Goal: Task Accomplishment & Management: Complete application form

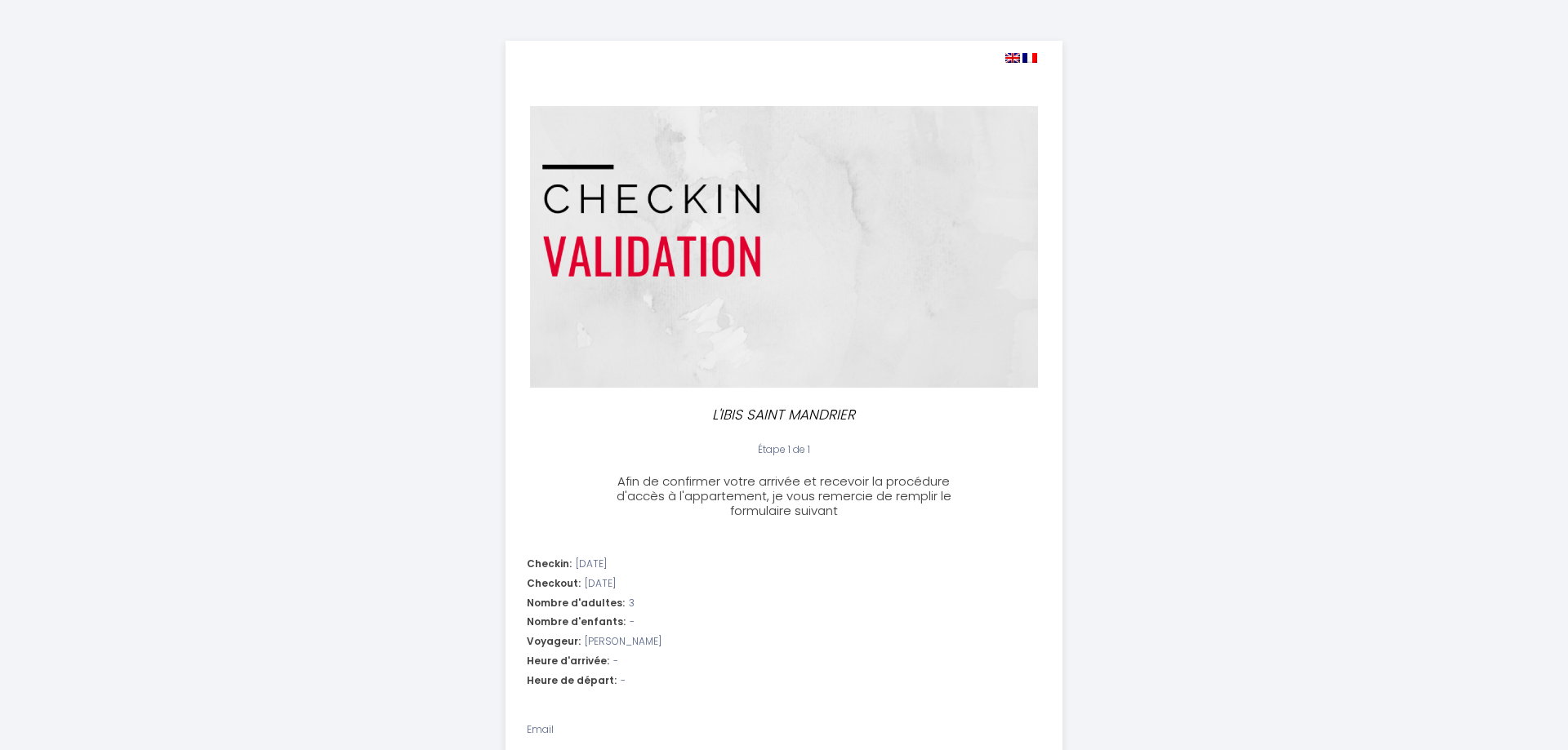
select select
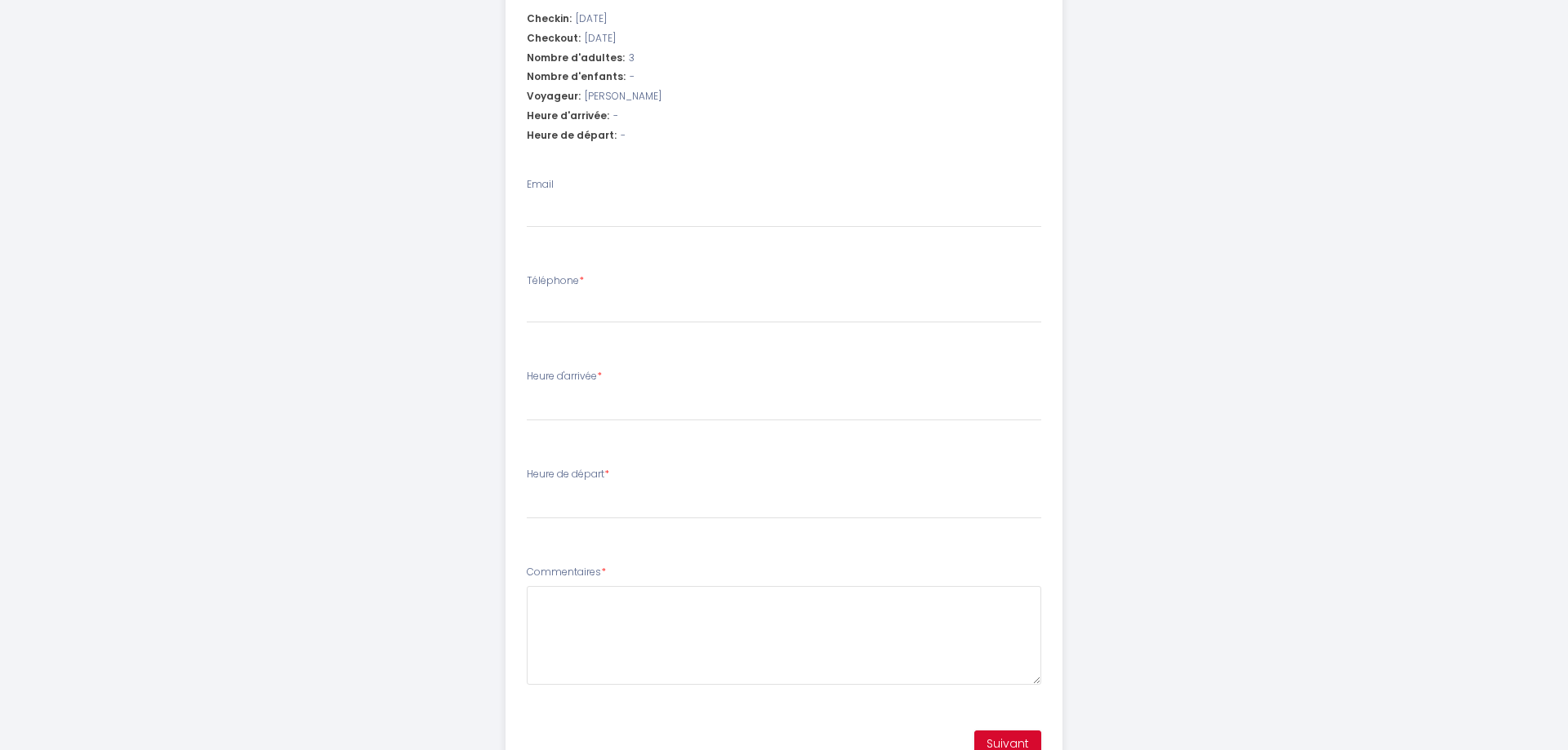
scroll to position [621, 0]
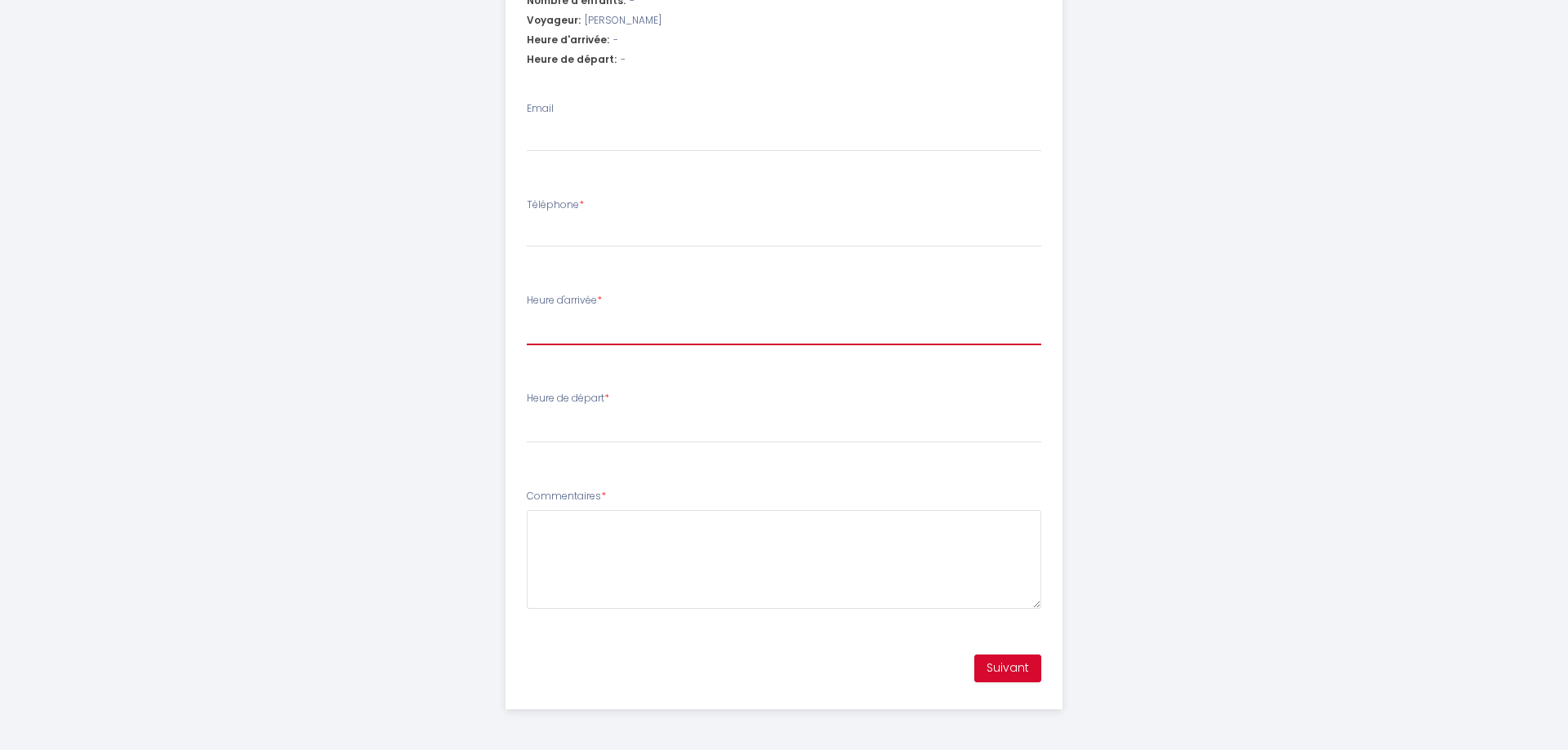
click at [527, 314] on select "15:00 15:30 16:00 16:30 17:00 17:30 18:00" at bounding box center [784, 329] width 515 height 31
click at [822, 285] on li "Heure d'arrivée * 15:00 15:30 16:00 16:30 17:00 17:30 18:00" at bounding box center [784, 328] width 556 height 88
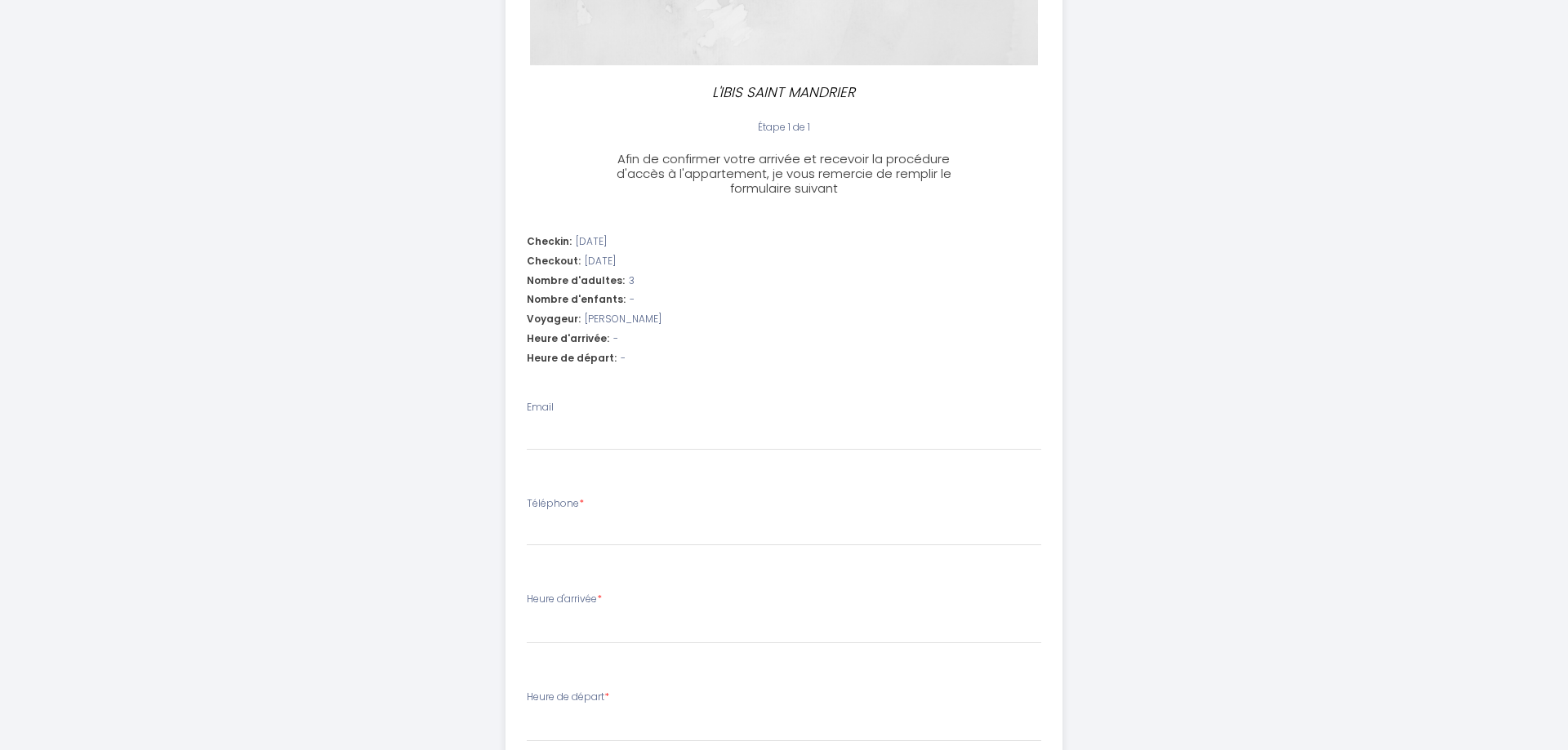
scroll to position [288, 0]
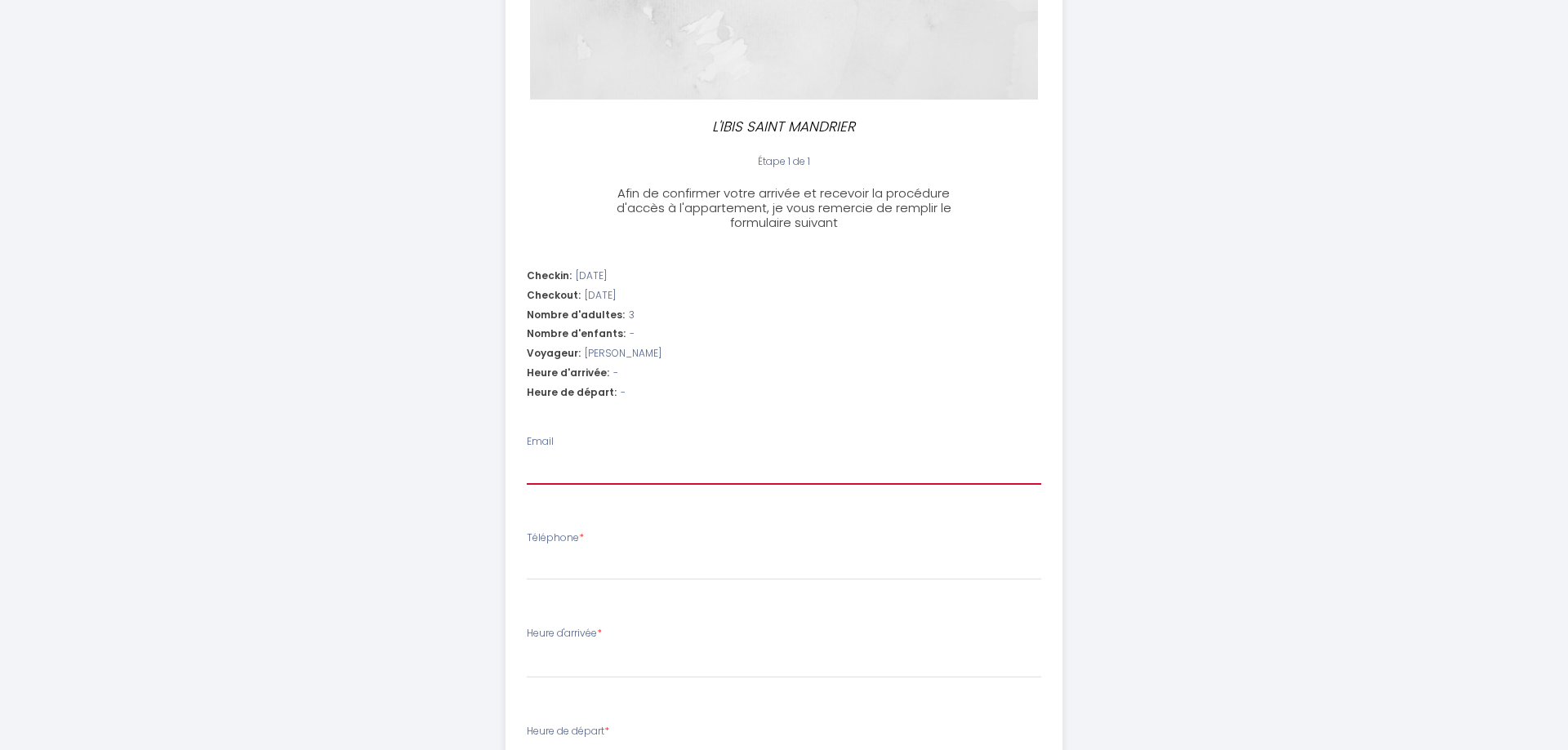
click at [730, 466] on input "Email" at bounding box center [784, 470] width 515 height 29
type input "c"
select select
type input "cy"
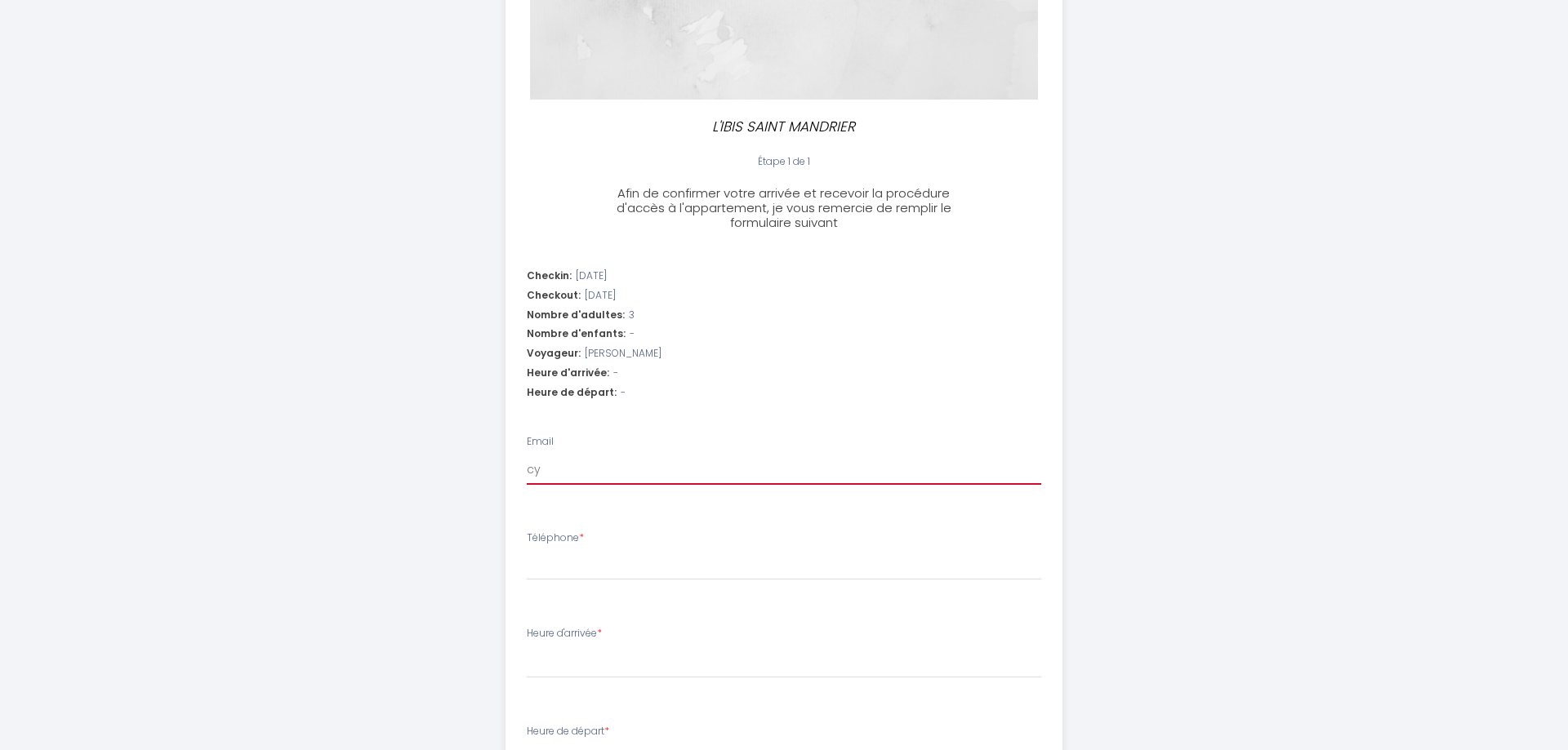
select select
type input "cyb"
select select
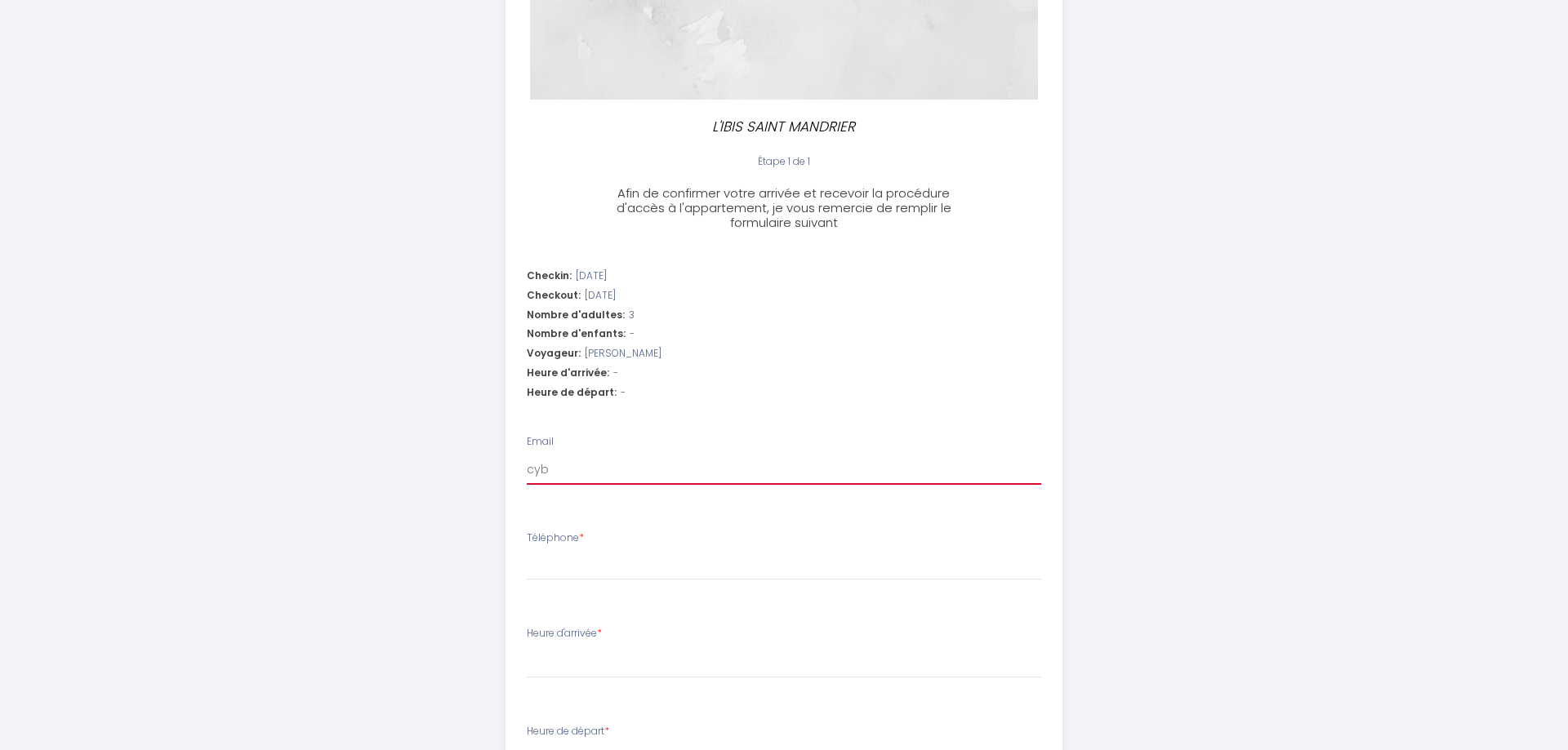
type input "cybe"
select select
type input "cyber"
select select
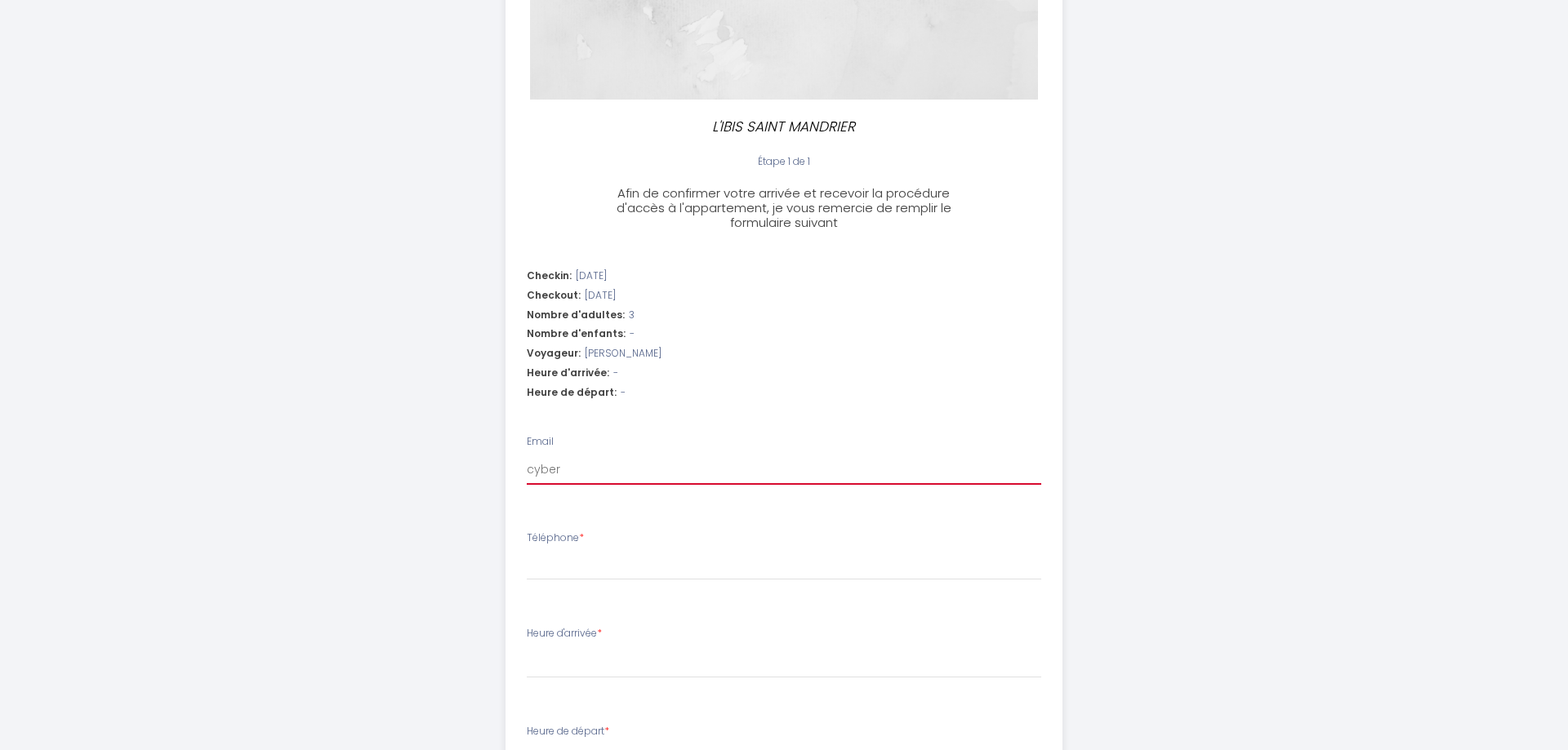
select select
type input "cyberv"
select select
type input "cybervi"
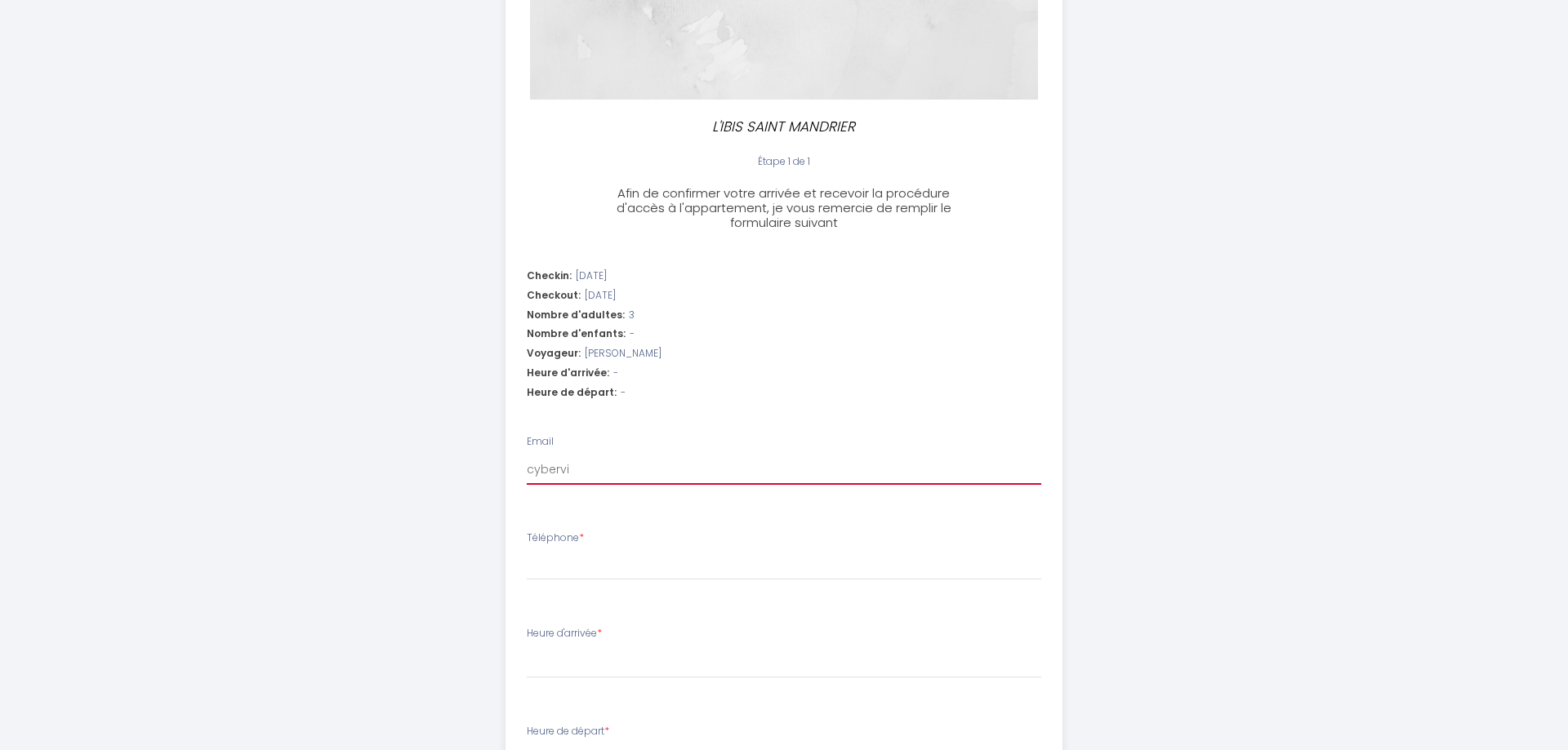
select select
type input "cybervin"
select select
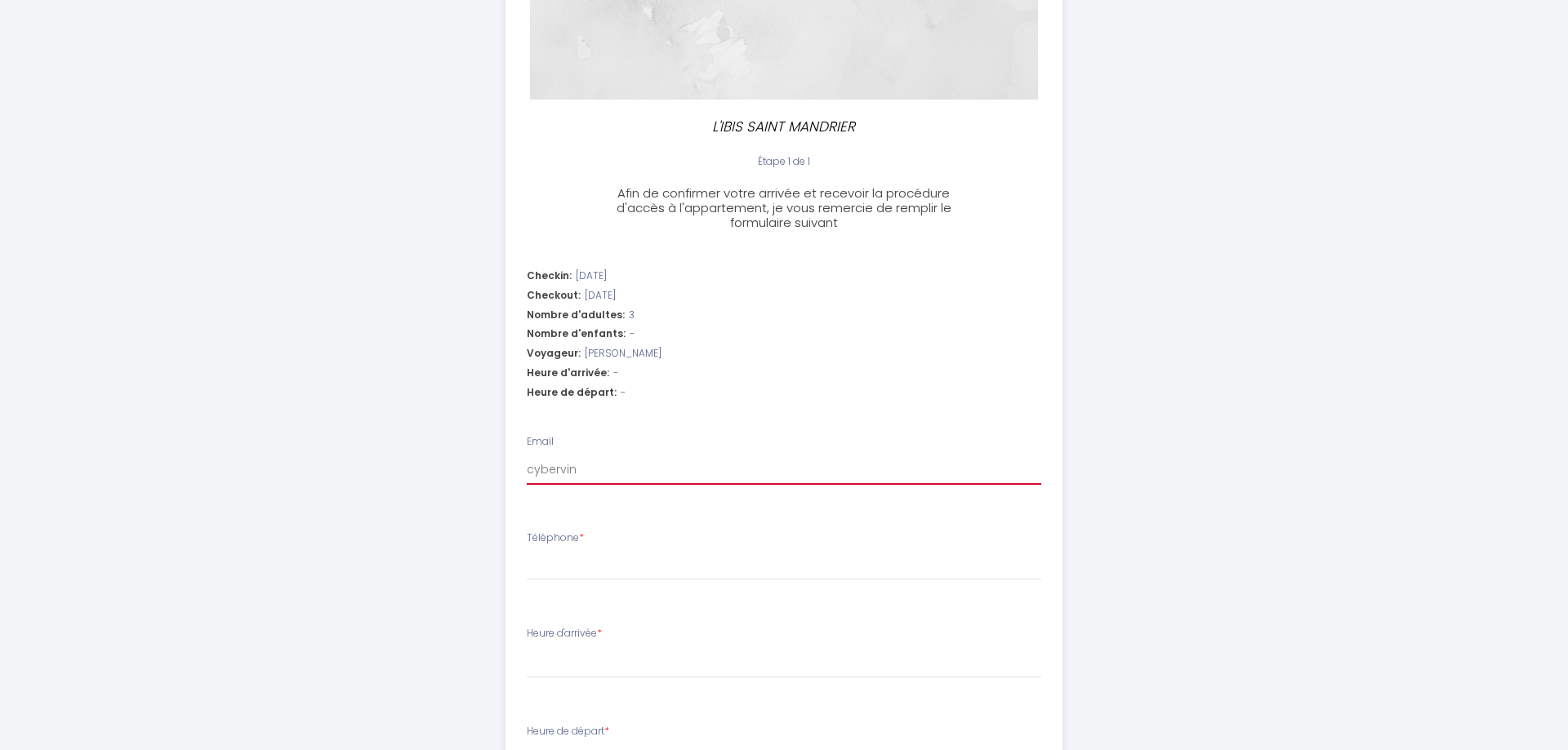
type input "cybervinc"
select select
type input "cybervince"
select select
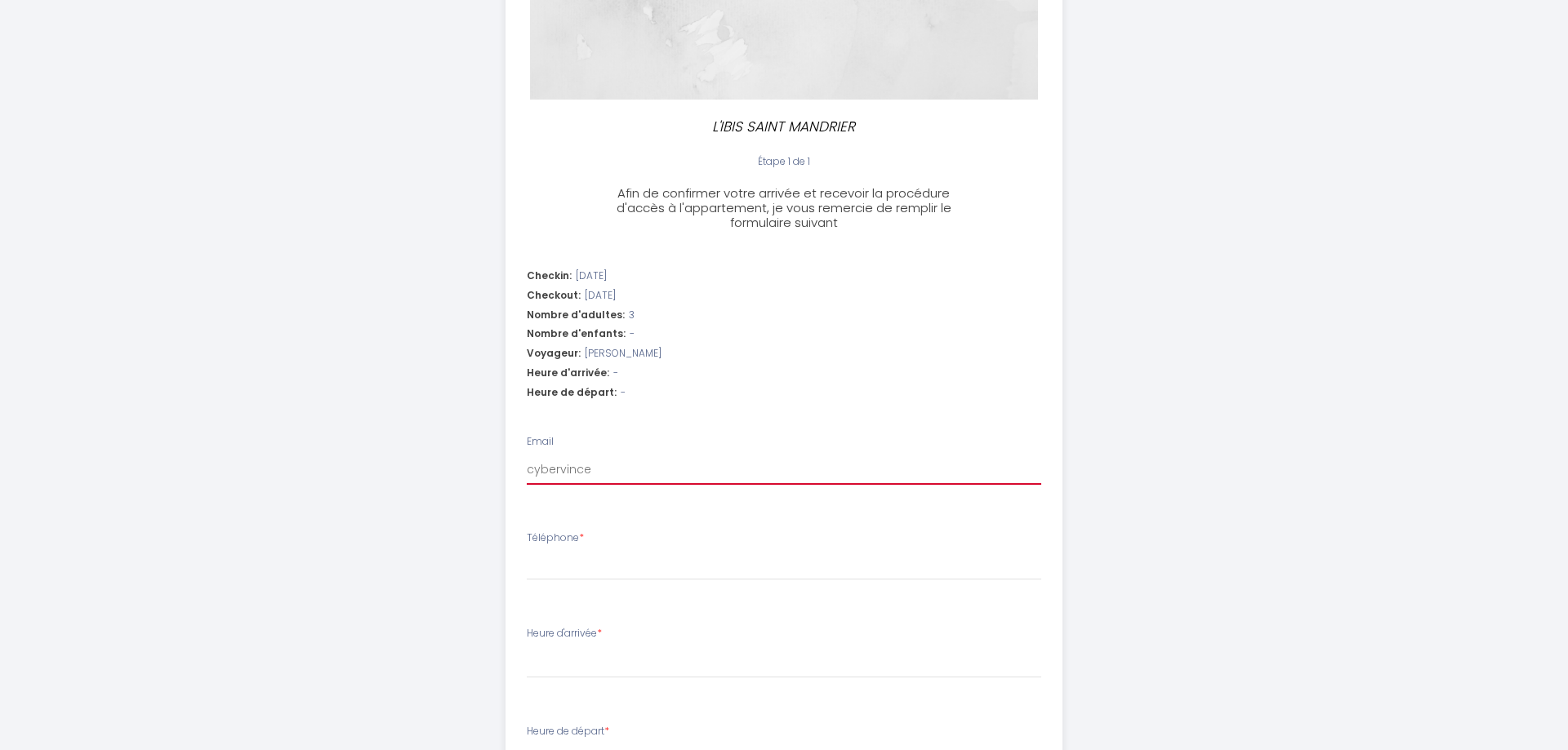
select select
type input "cybervincen"
select select
type input "cybervincent"
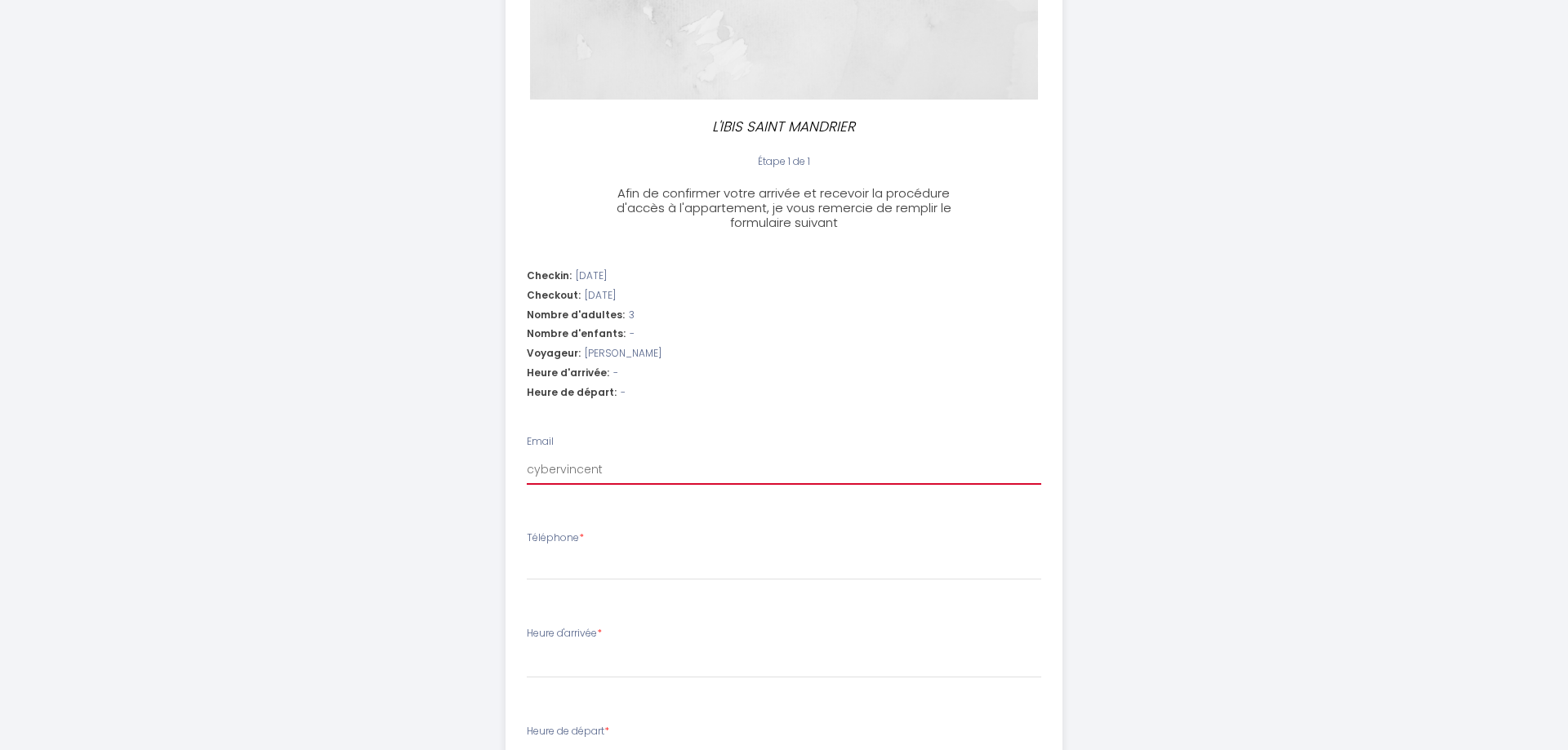
select select
type input "cybervincent5"
select select
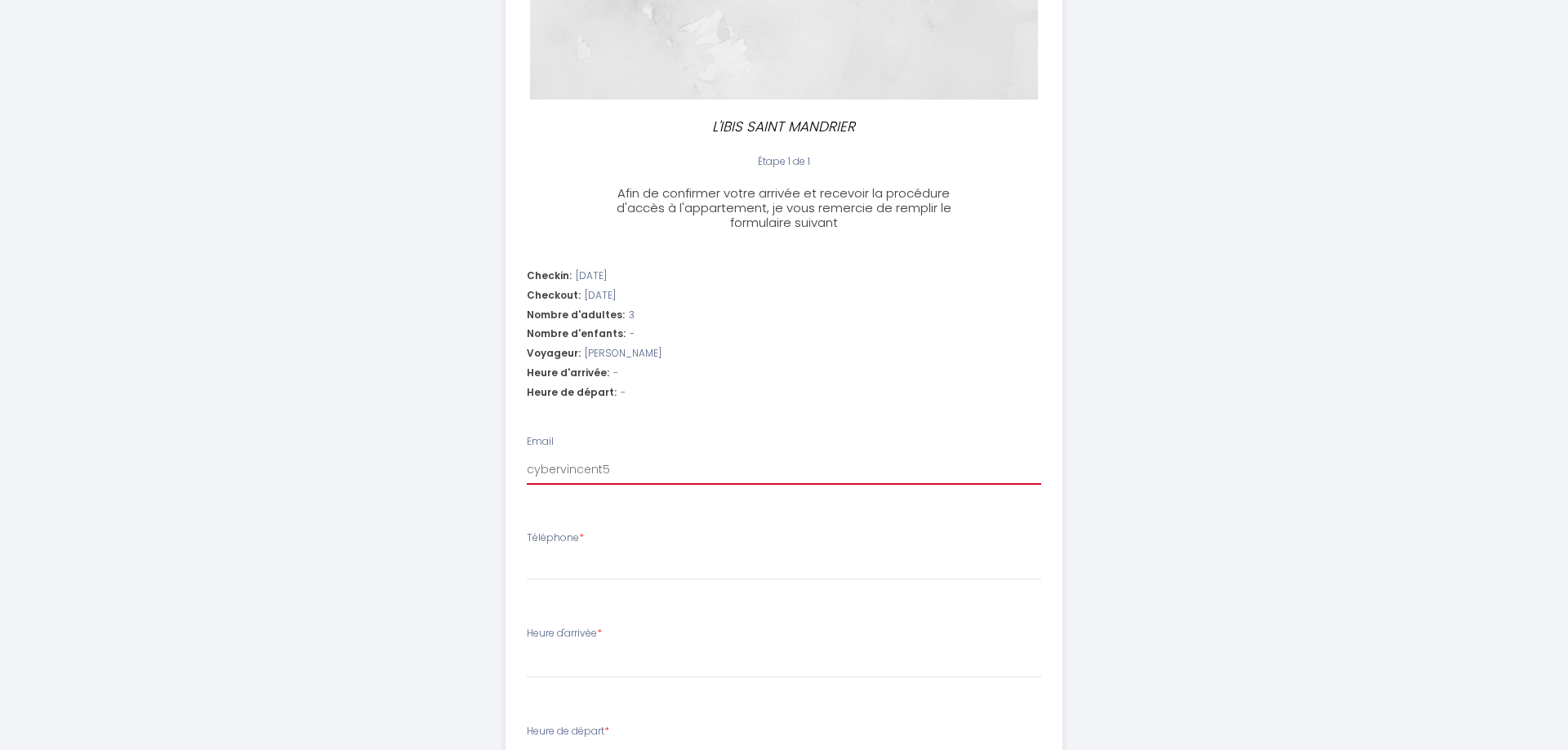
type input "cybervincent54"
select select
type input "cybervincent54@"
select select
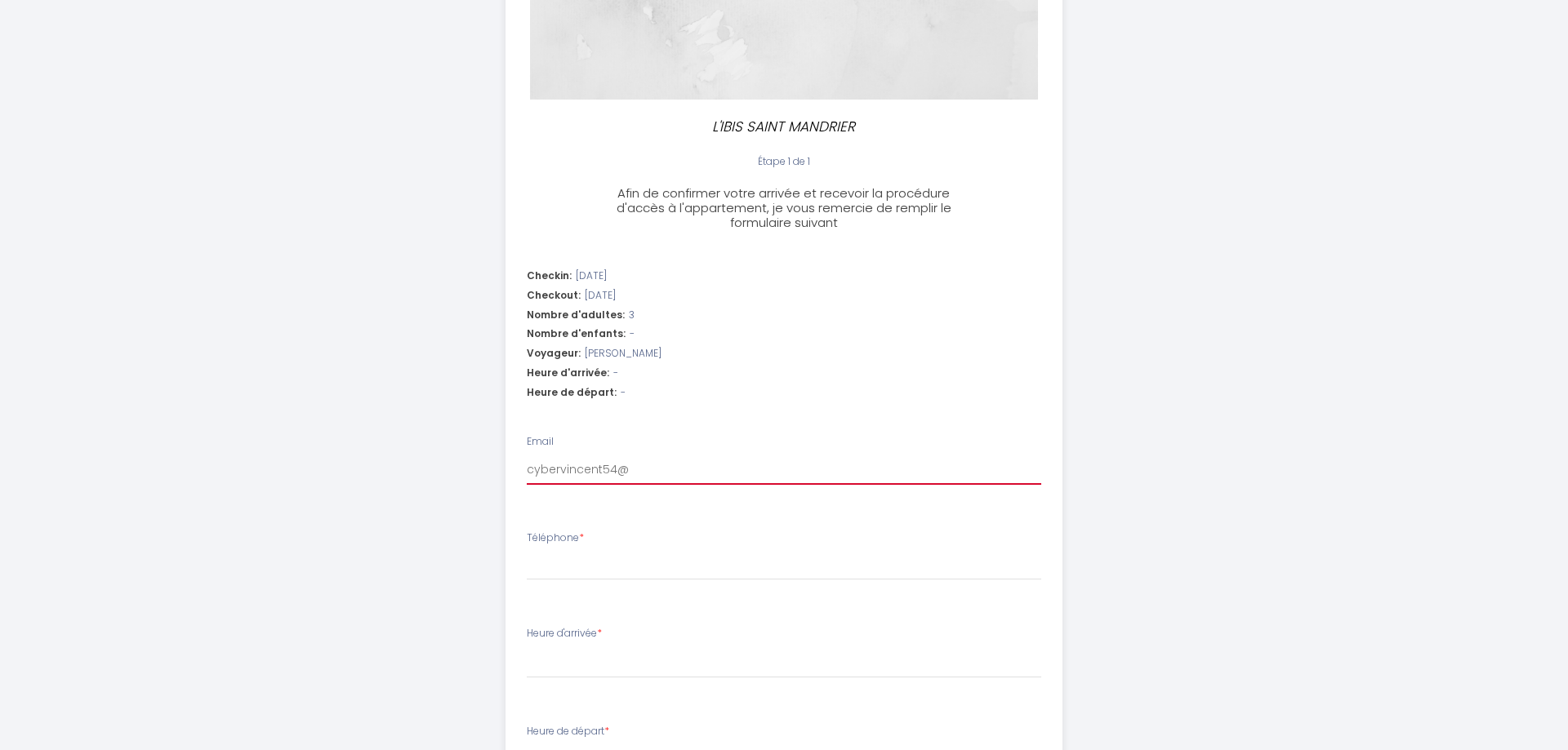
select select
type input "cybervincent54@g"
select select
type input "cybervincent54@gm"
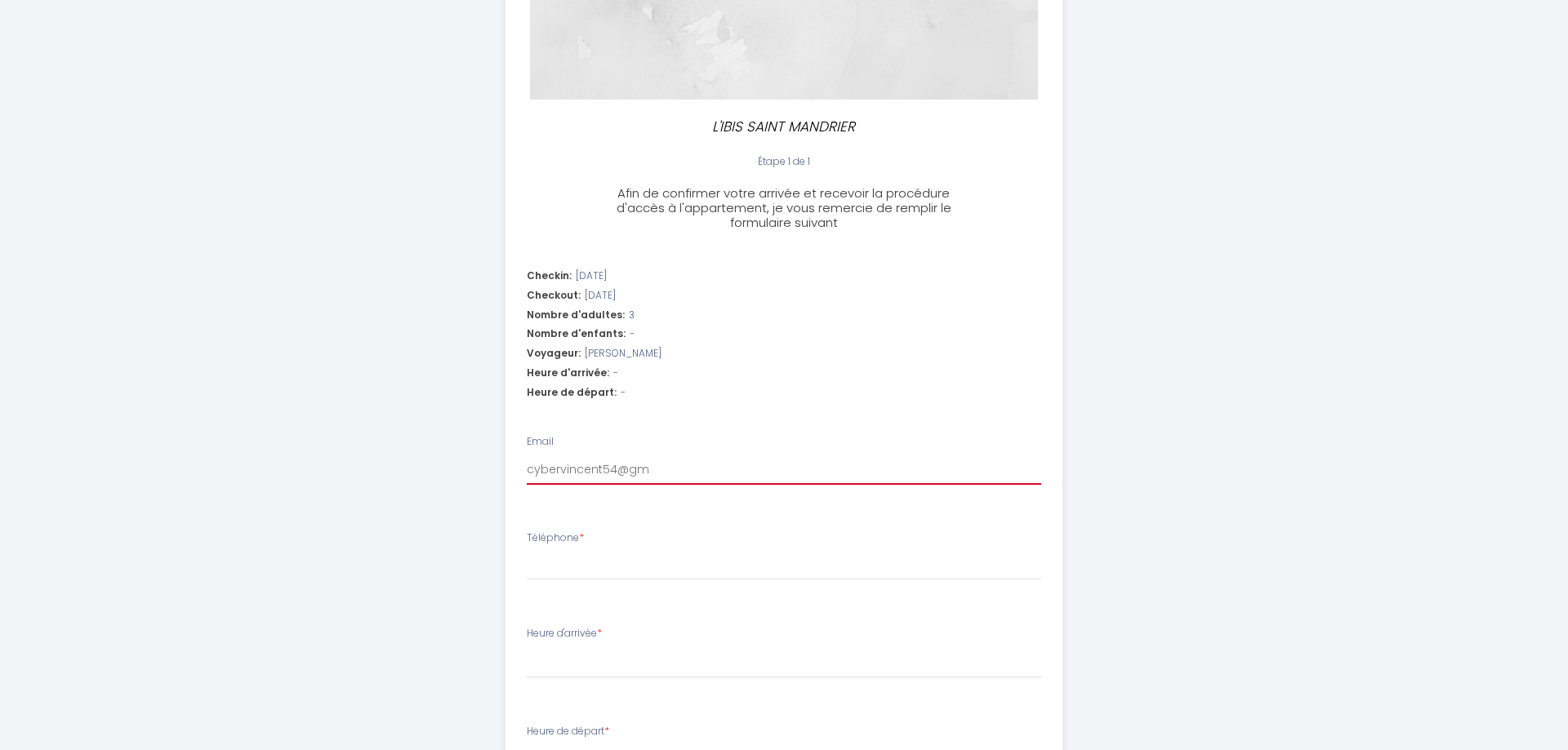
select select
type input "cybervincent54@gma"
select select
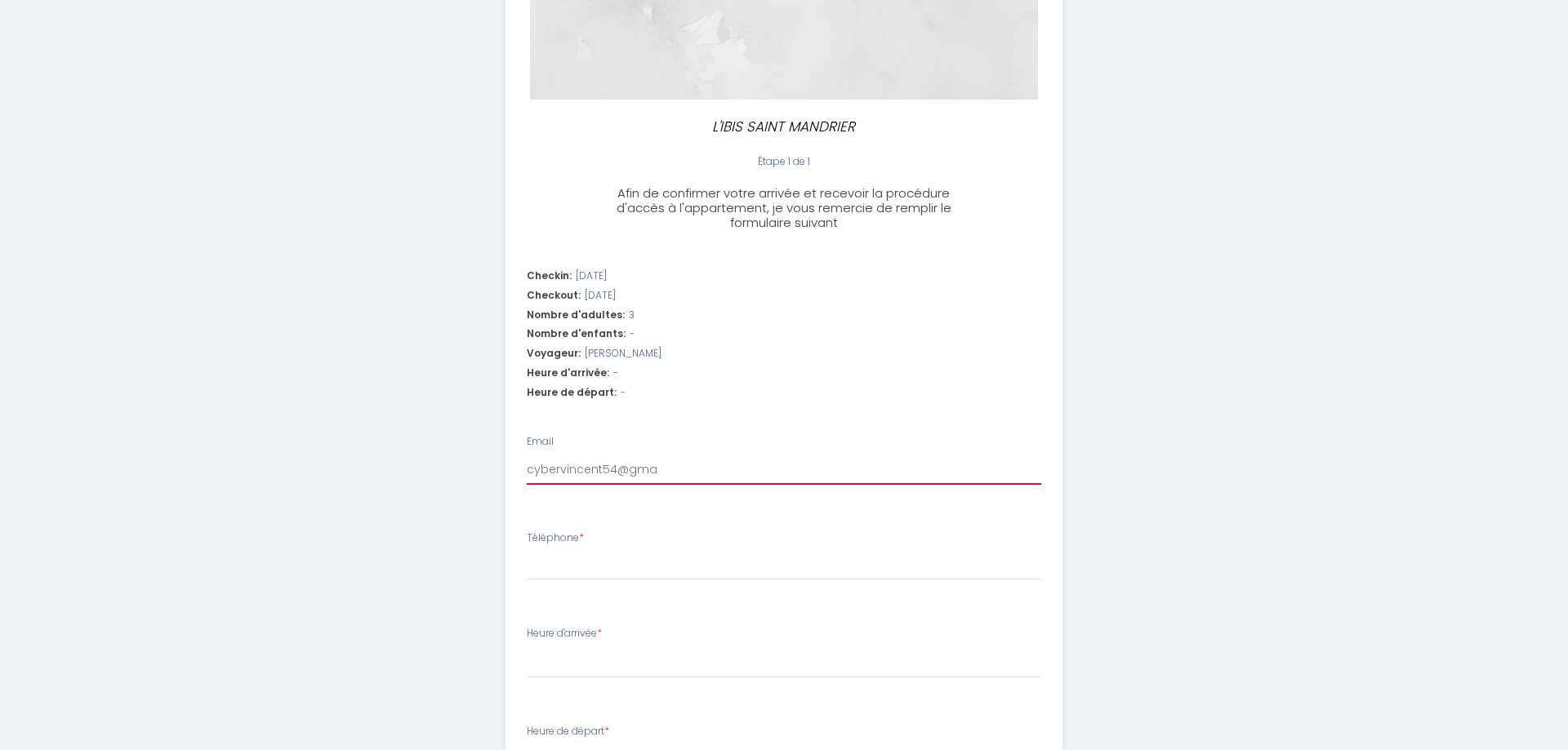
type input "cybervincent54@gmai"
select select
type input "[EMAIL_ADDRESS]"
select select
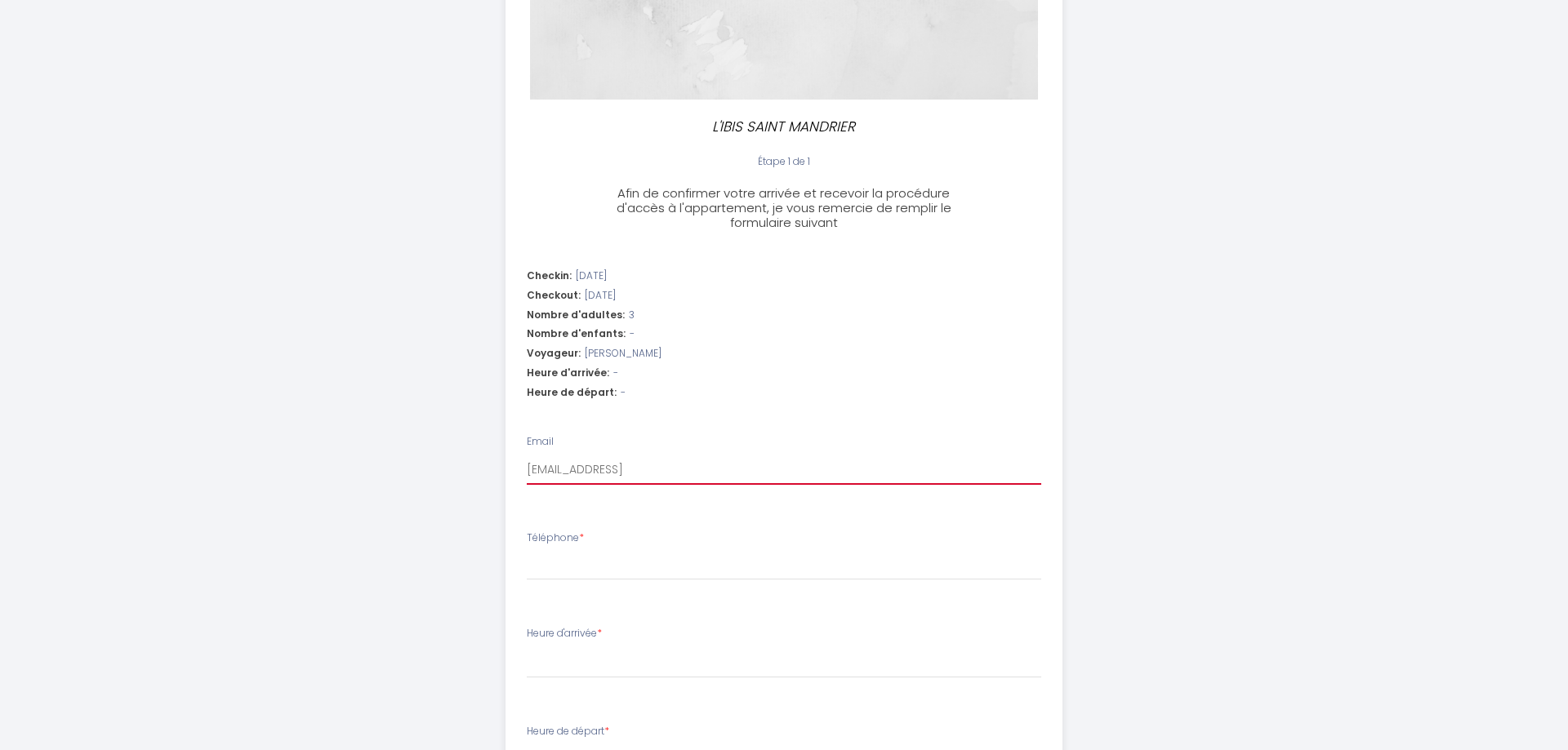
select select
type input "[EMAIL_ADDRESS]."
select select
type input "cybervincent54@gmail.c"
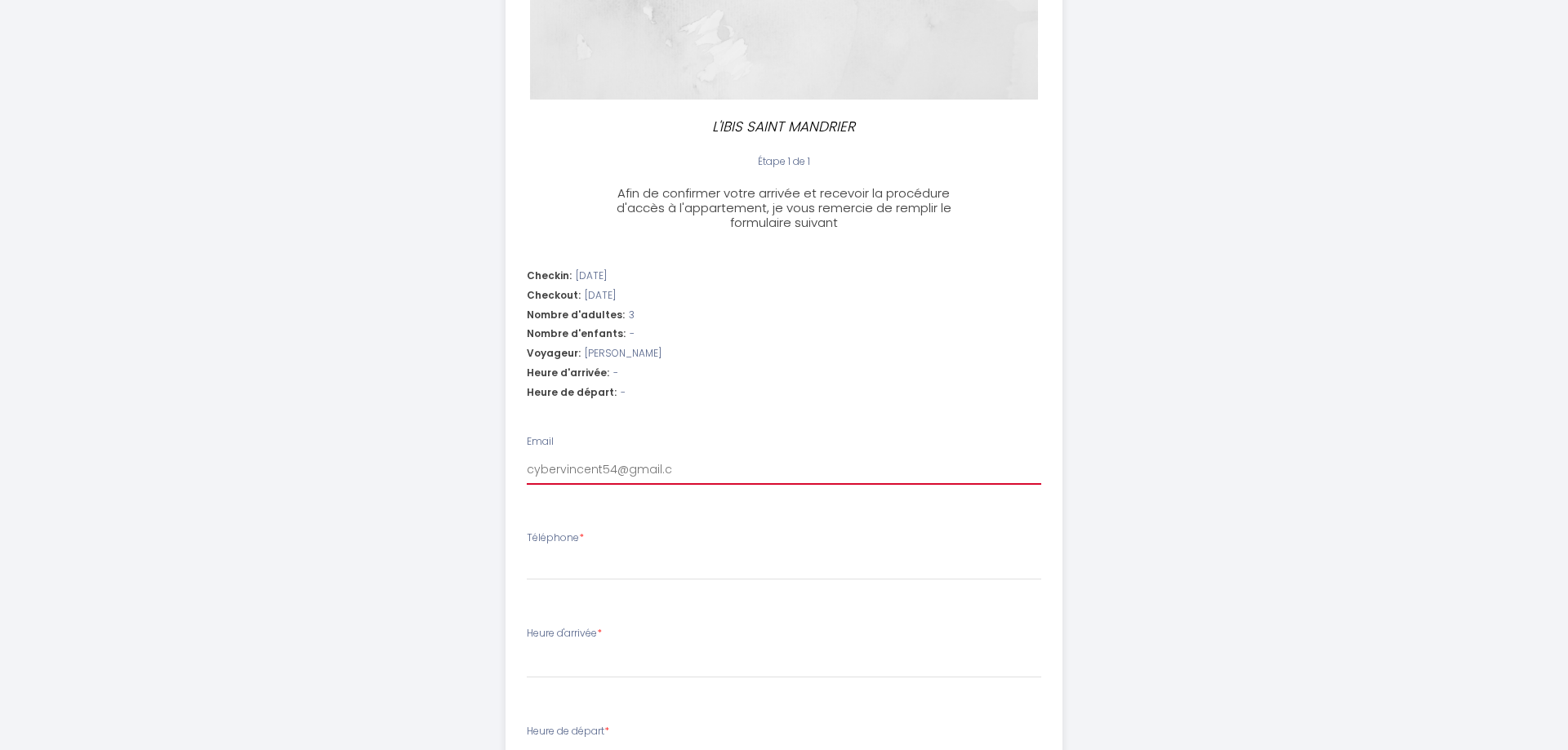
select select
type input "[EMAIL_ADDRESS][DOMAIN_NAME]"
select select
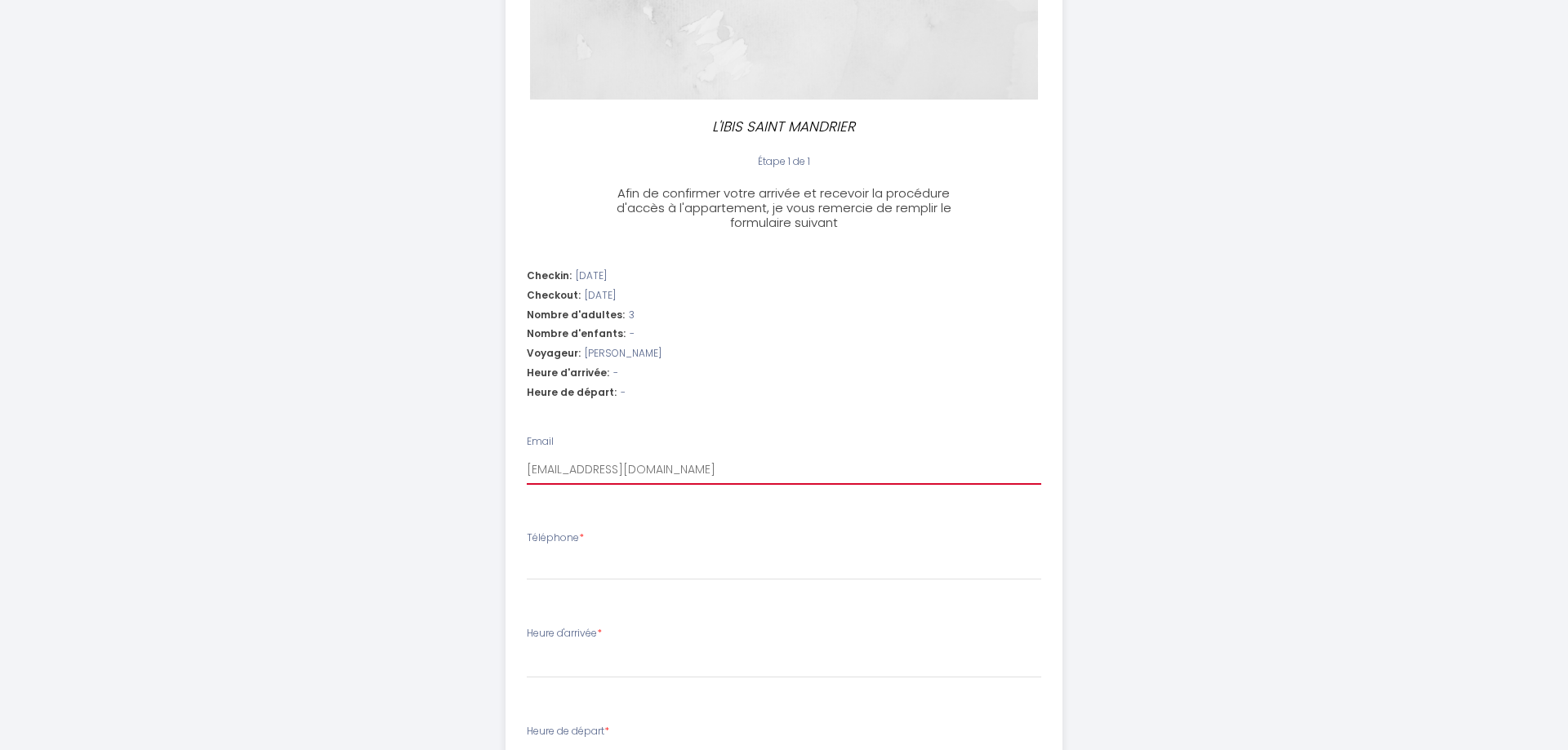
type input "[EMAIL_ADDRESS][DOMAIN_NAME]"
select select
type input "[EMAIL_ADDRESS][DOMAIN_NAME]"
click at [770, 564] on input "Téléphone *" at bounding box center [784, 565] width 515 height 29
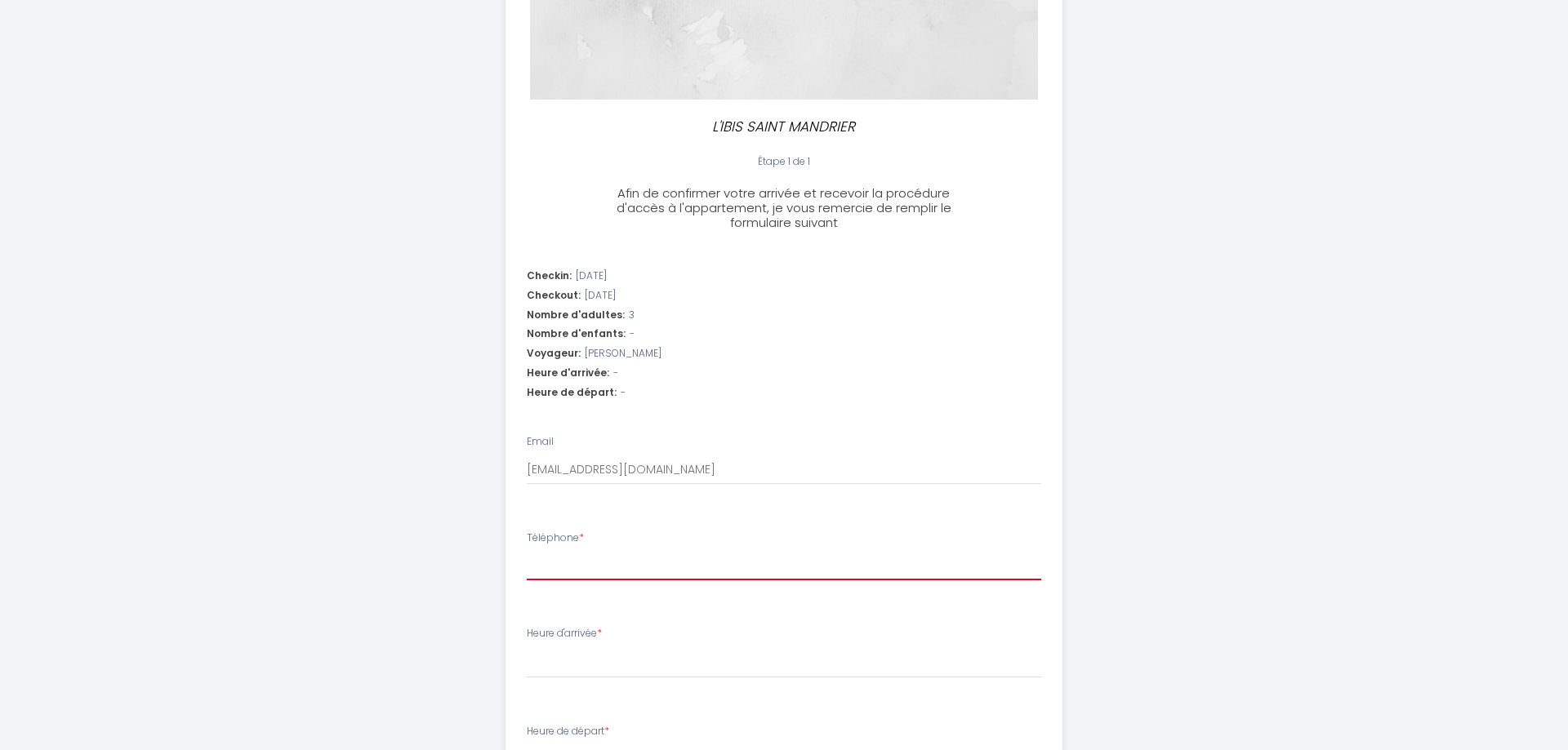
type input "0"
select select
type input "06"
select select
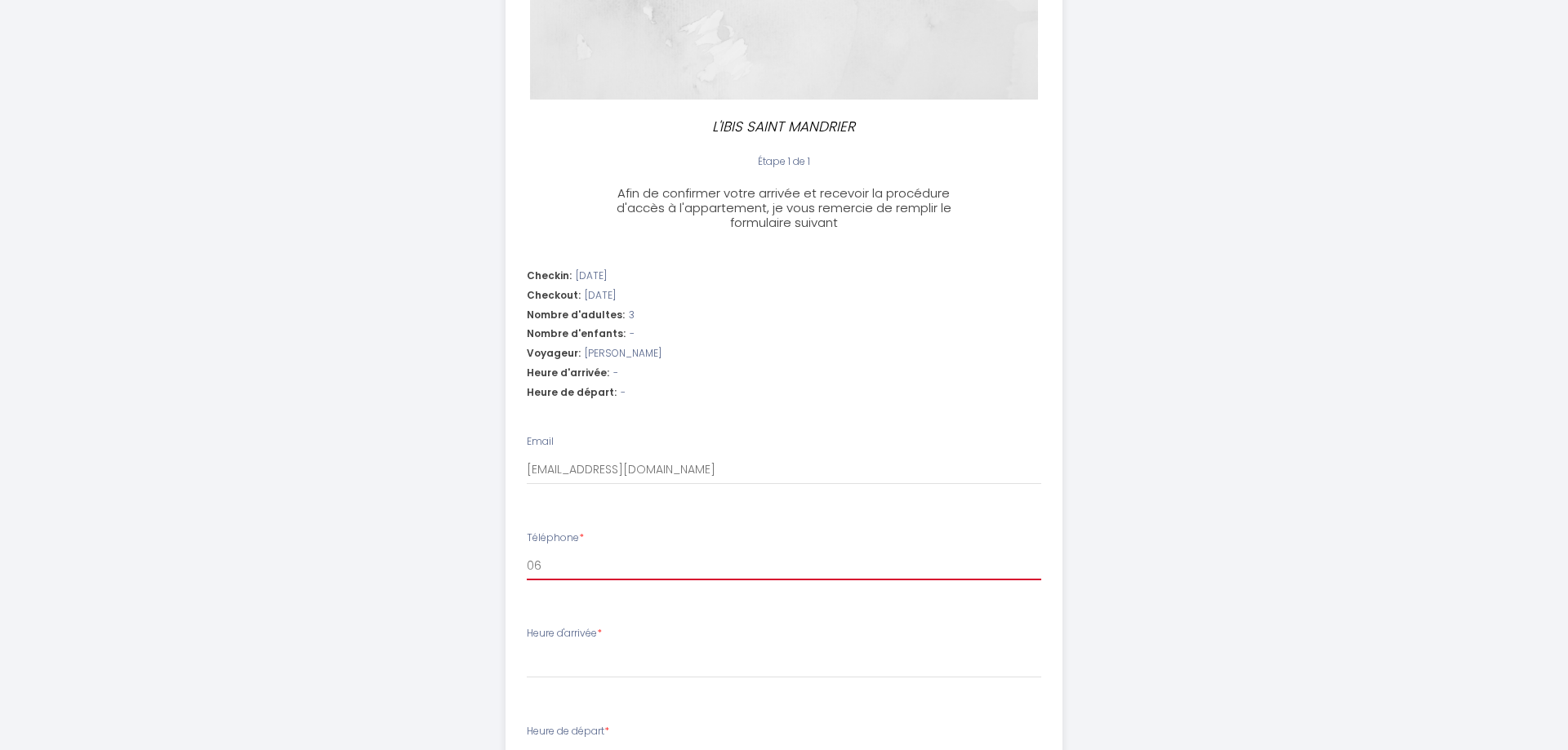
select select
type input "066"
select select
type input "0667"
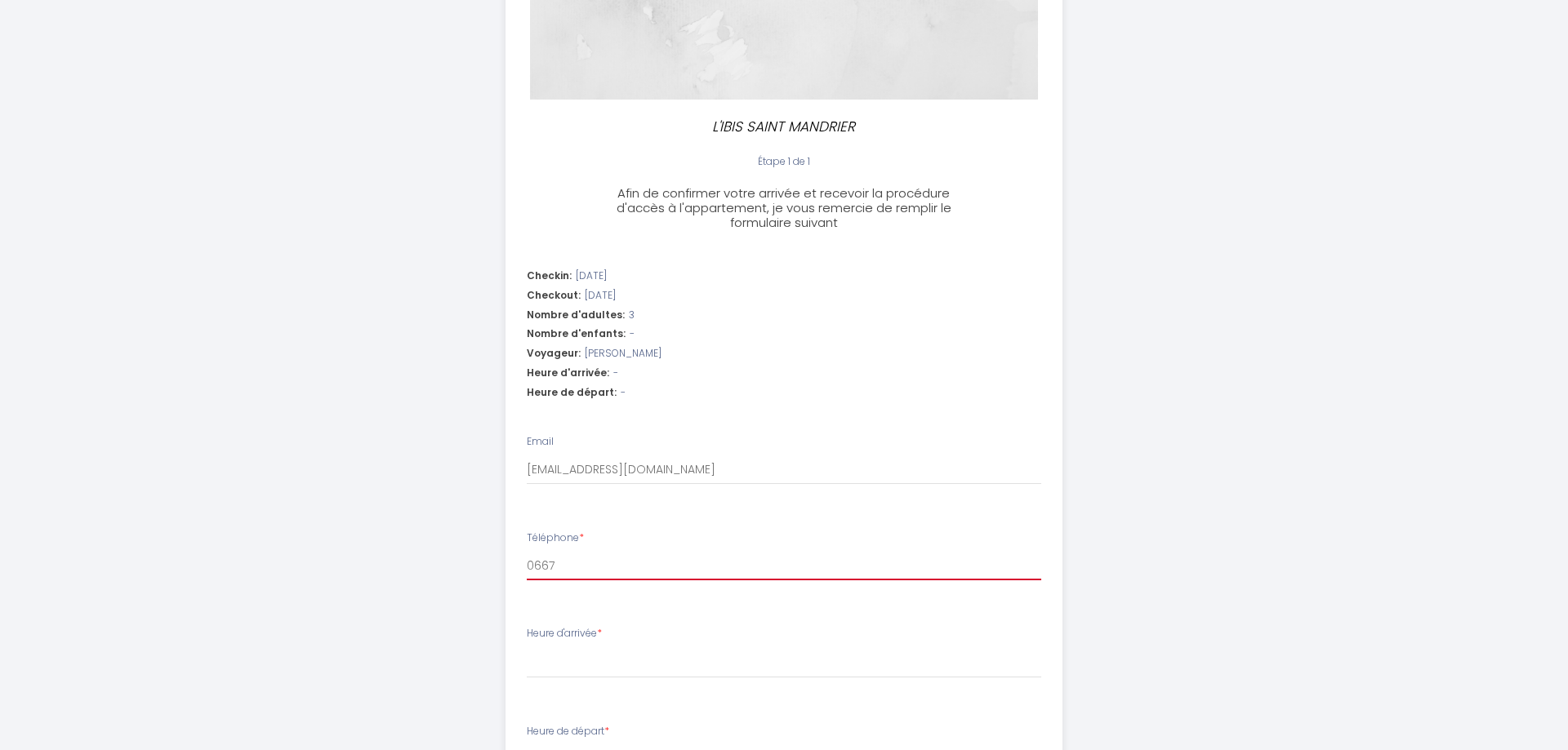
select select
type input "06675"
select select
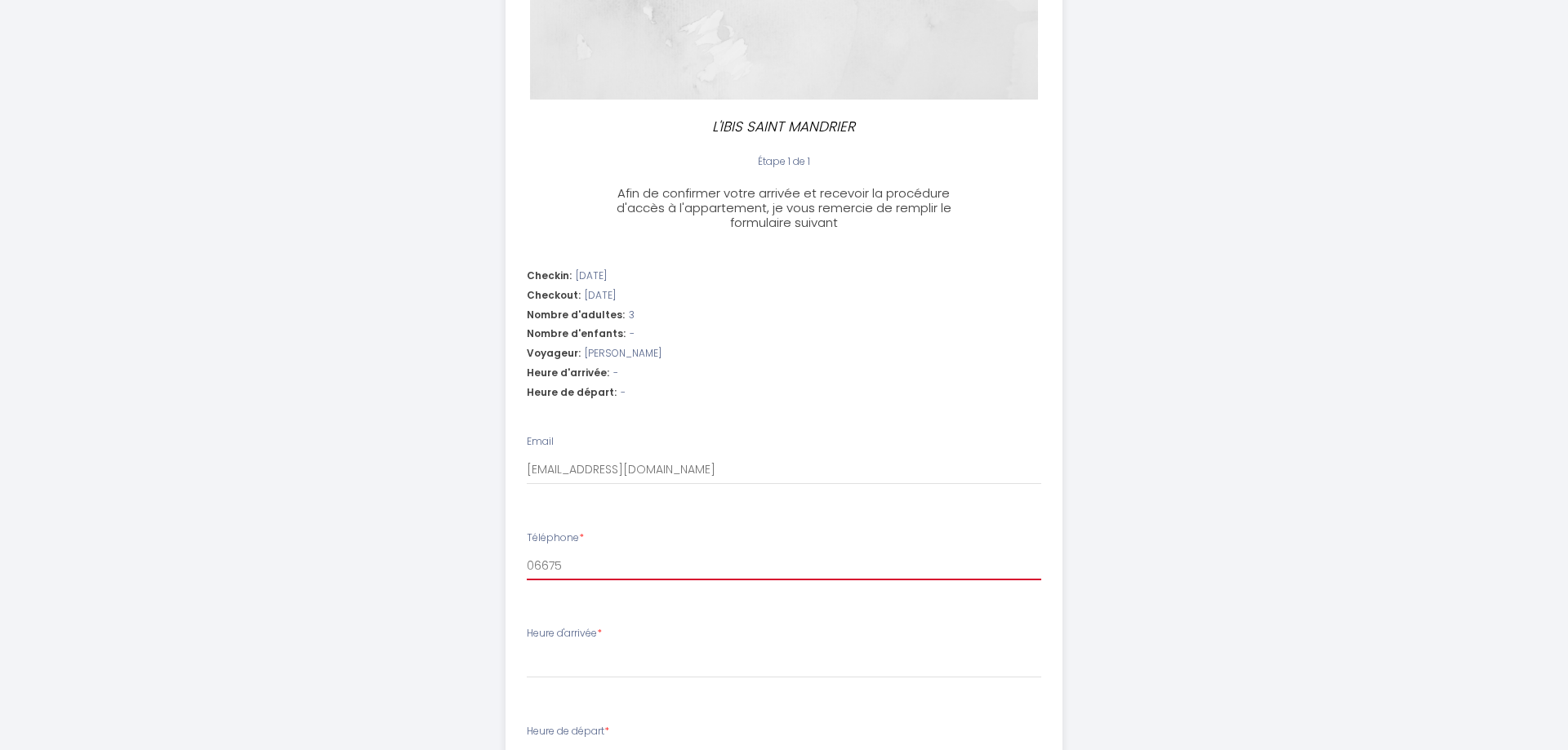
type input "066753"
select select
type input "0667531"
select select
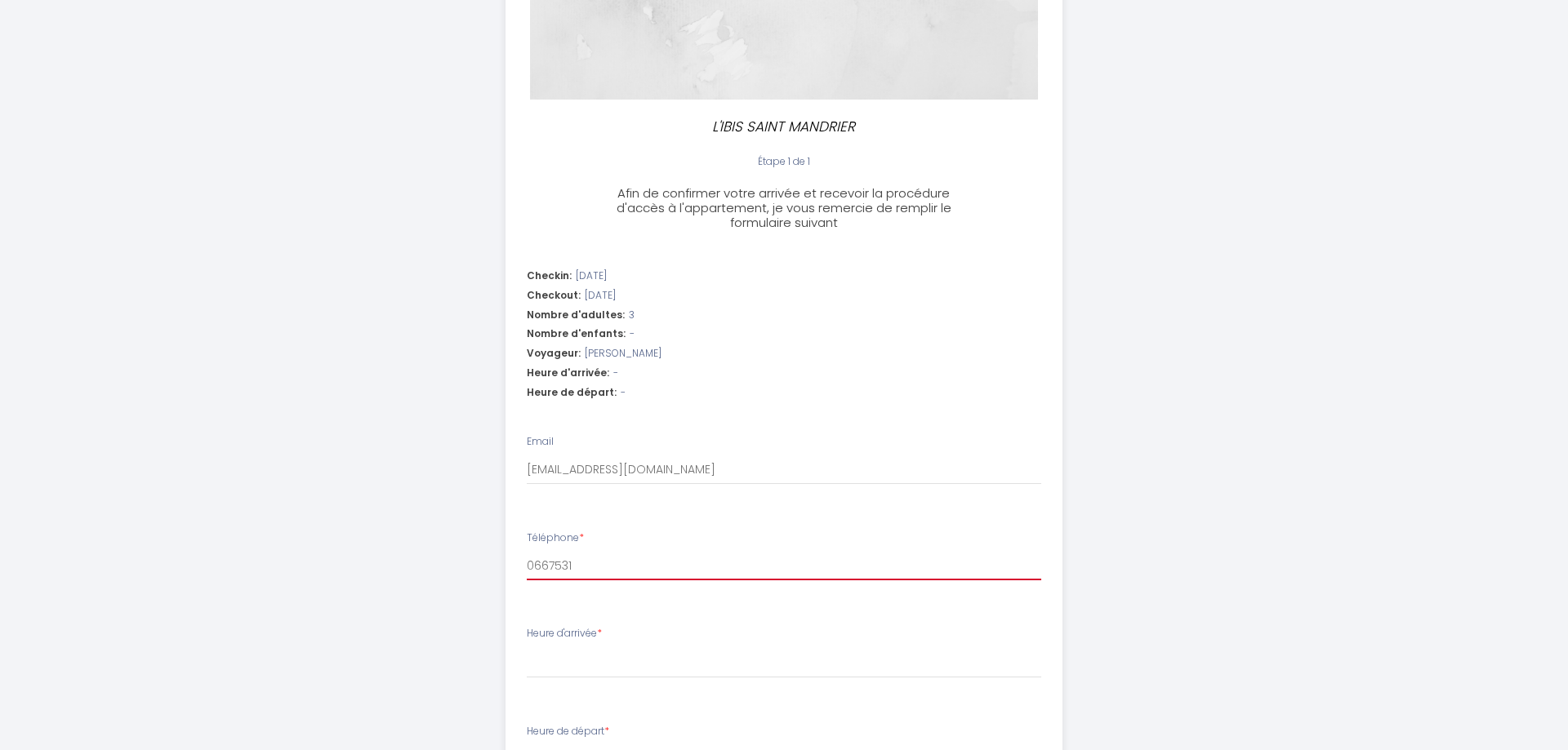
select select
type input "06675318"
select select
type input "066753188"
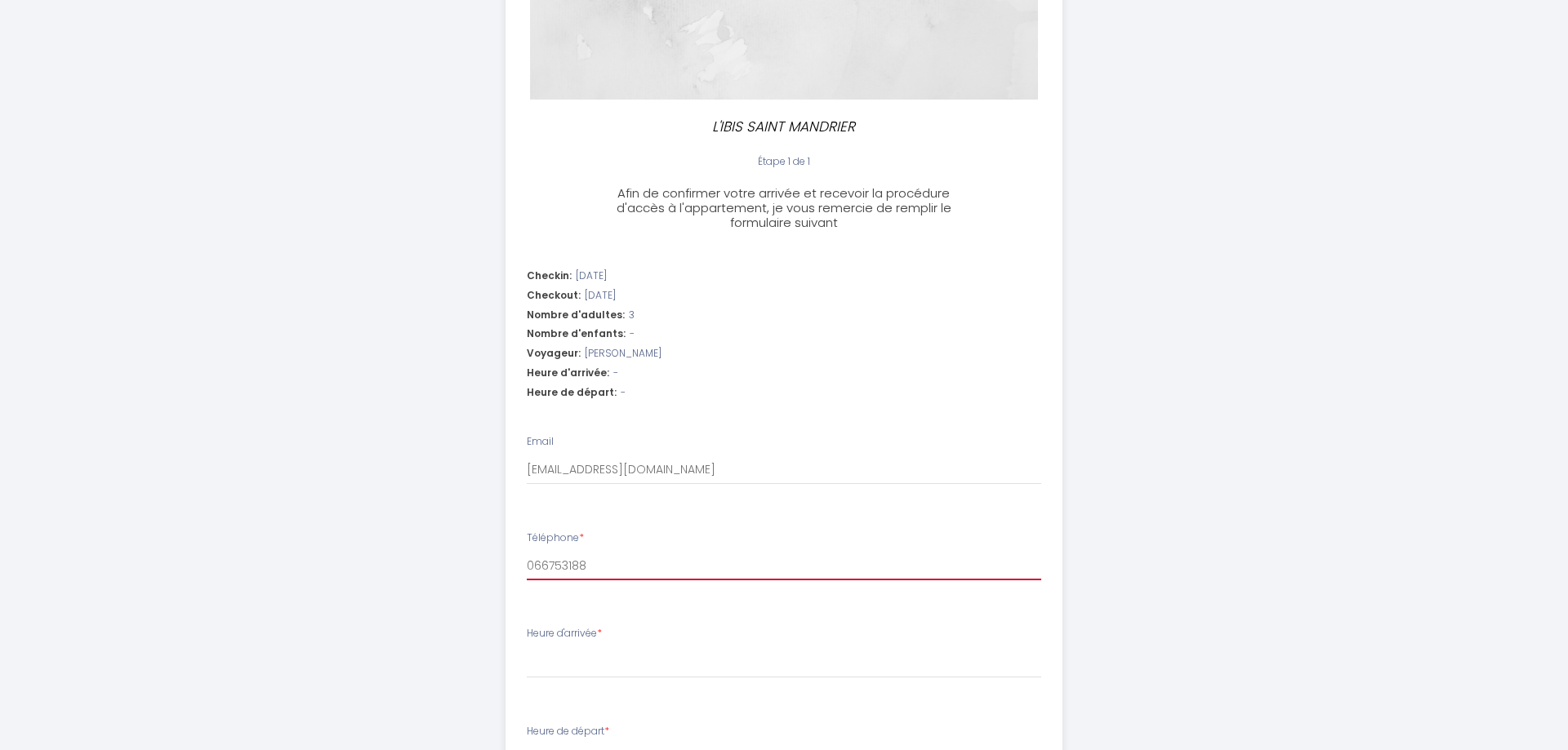
select select
type input "0667531887"
select select
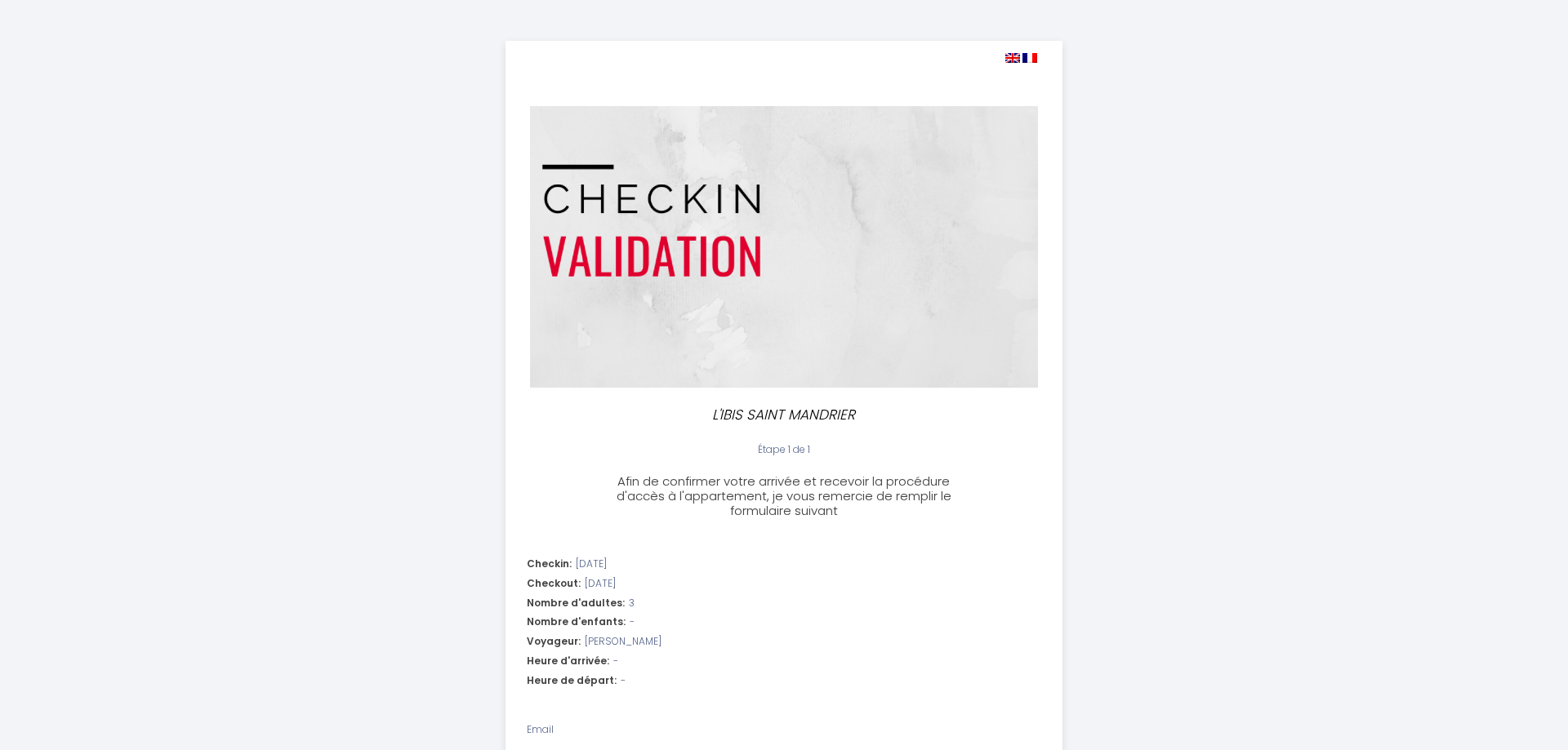
scroll to position [499, 0]
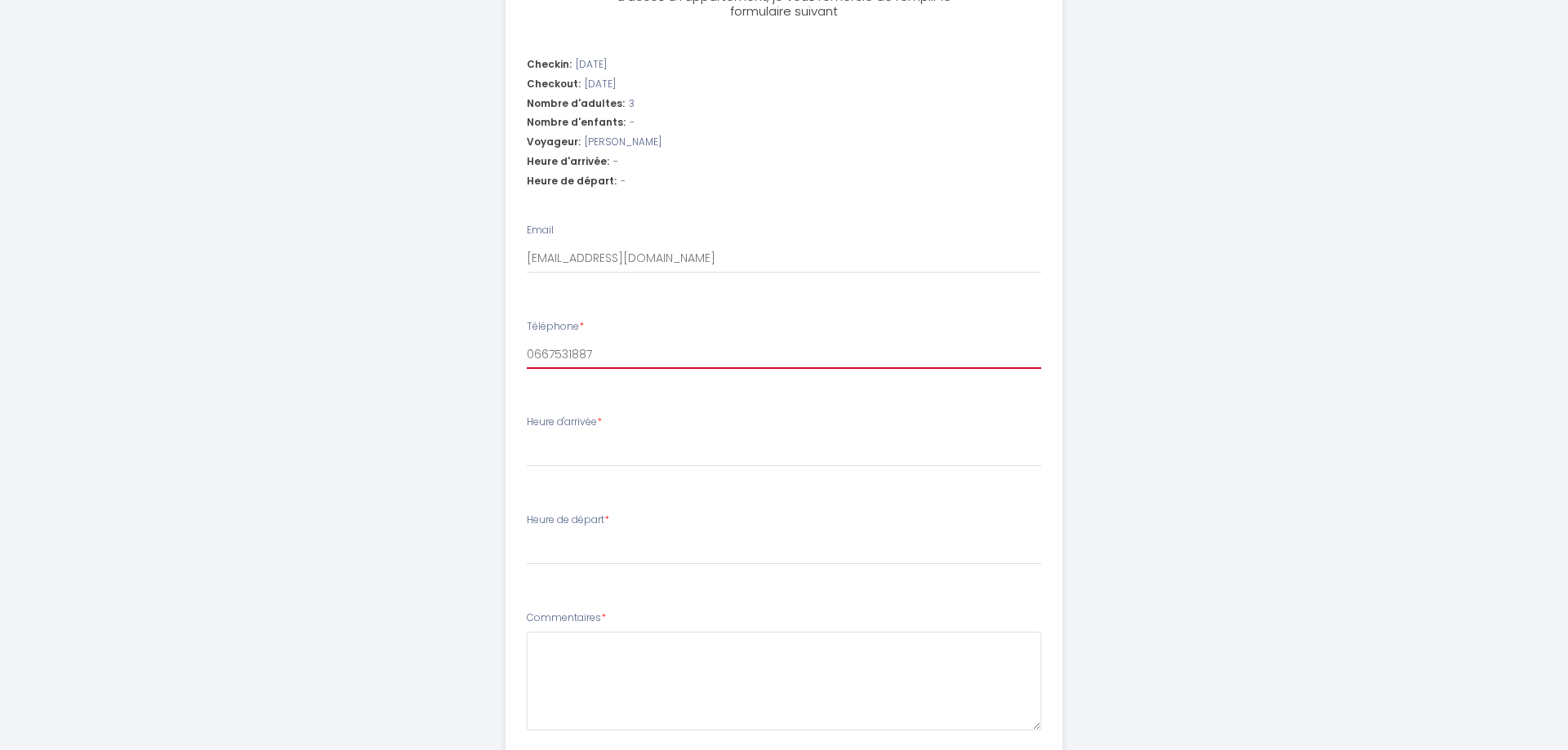
type input "0667531887"
click at [527, 436] on select "15:00 15:30 16:00 16:30 17:00 17:30 18:00" at bounding box center [784, 451] width 515 height 31
select select "15:00"
click option "15:00" at bounding box center [0, 0] width 0 height 0
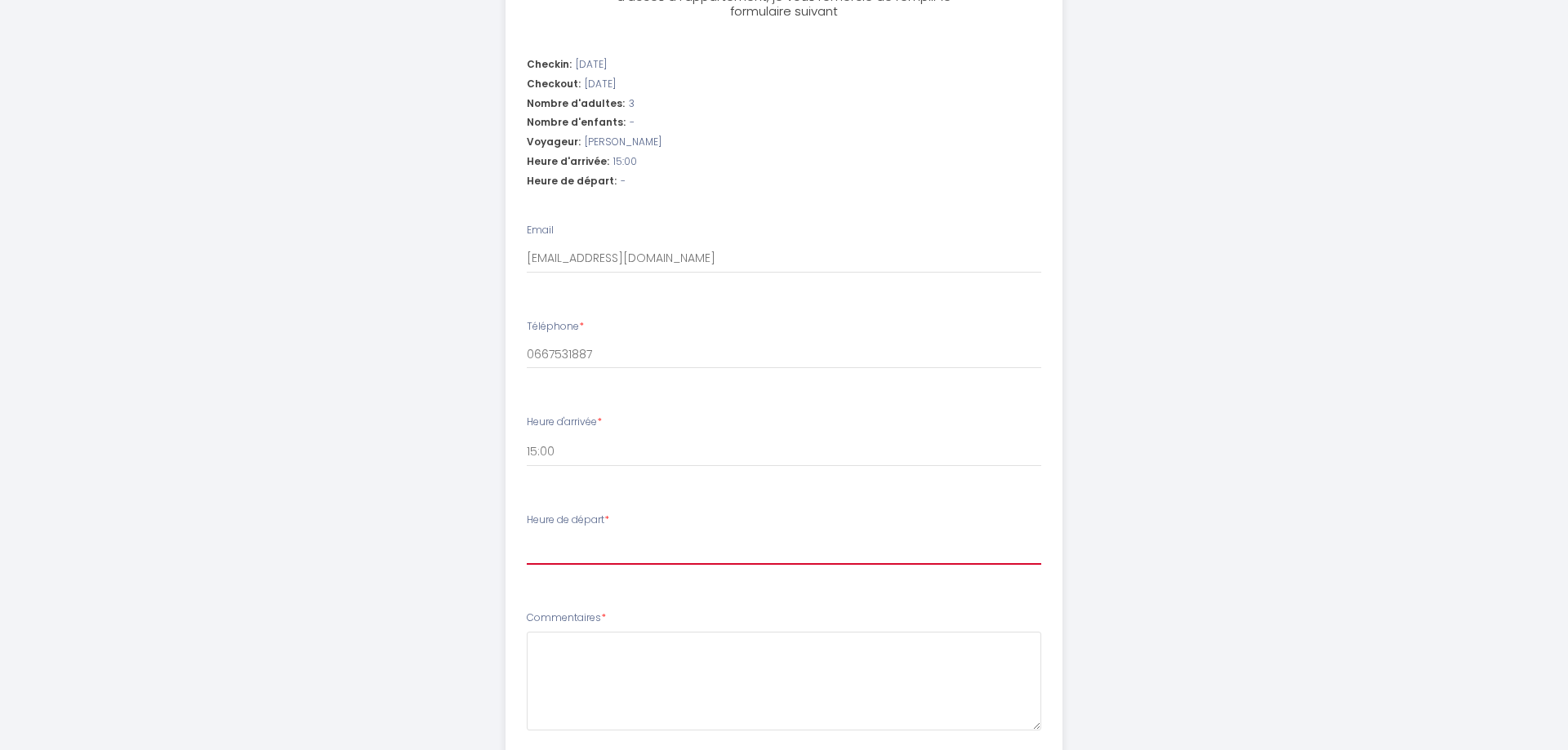
click at [527, 534] on select "00:00 00:30 01:00 01:30 02:00 02:30 03:00 03:30 04:00 04:30 05:00 05:30 06:00 0…" at bounding box center [784, 549] width 515 height 31
select select "08:30"
click option "08:30" at bounding box center [0, 0] width 0 height 0
click at [680, 640] on textarea "Commentaires *" at bounding box center [784, 681] width 515 height 99
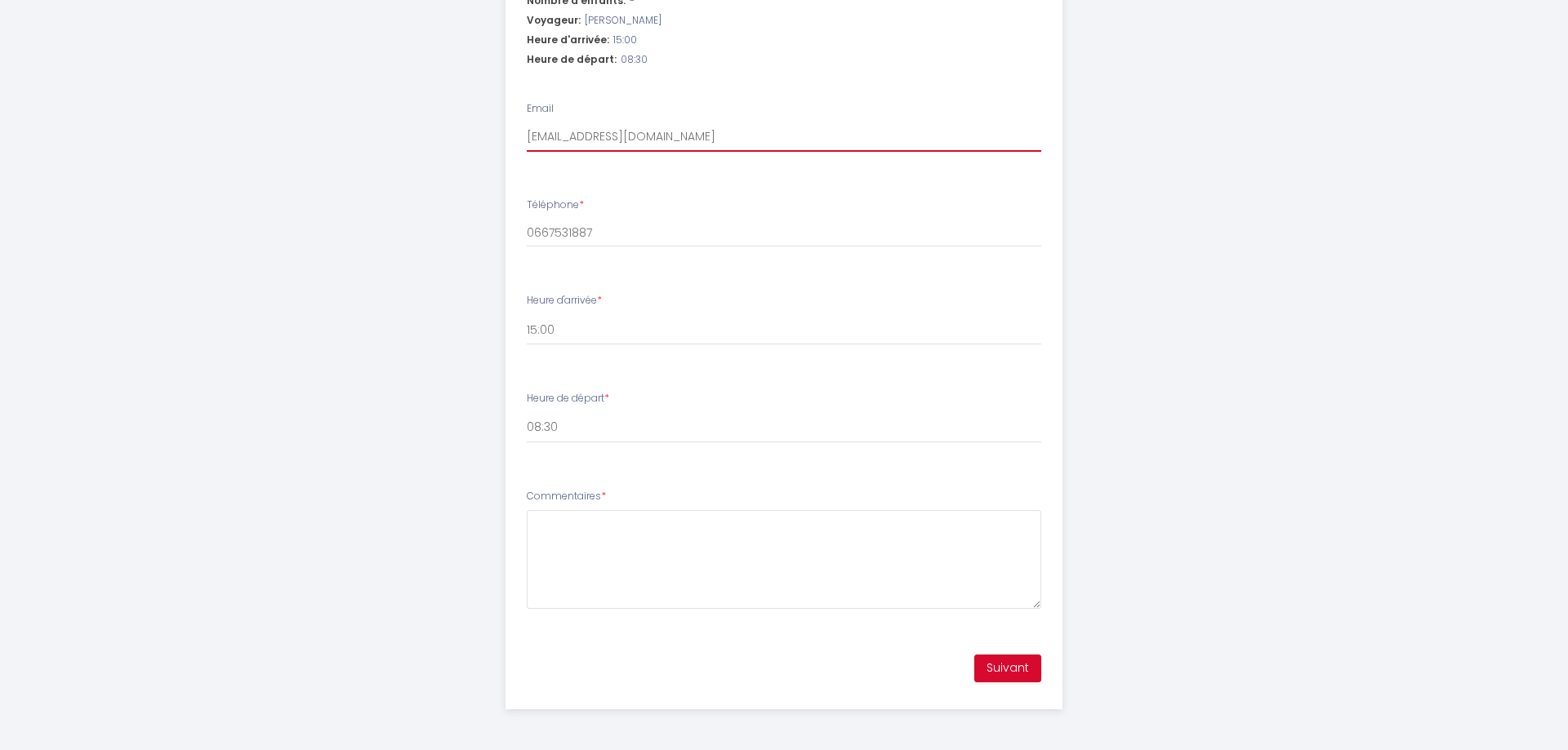
drag, startPoint x: 741, startPoint y: 128, endPoint x: 293, endPoint y: 154, distance: 448.8
click at [527, 152] on input "[EMAIL_ADDRESS][DOMAIN_NAME]" at bounding box center [784, 137] width 515 height 29
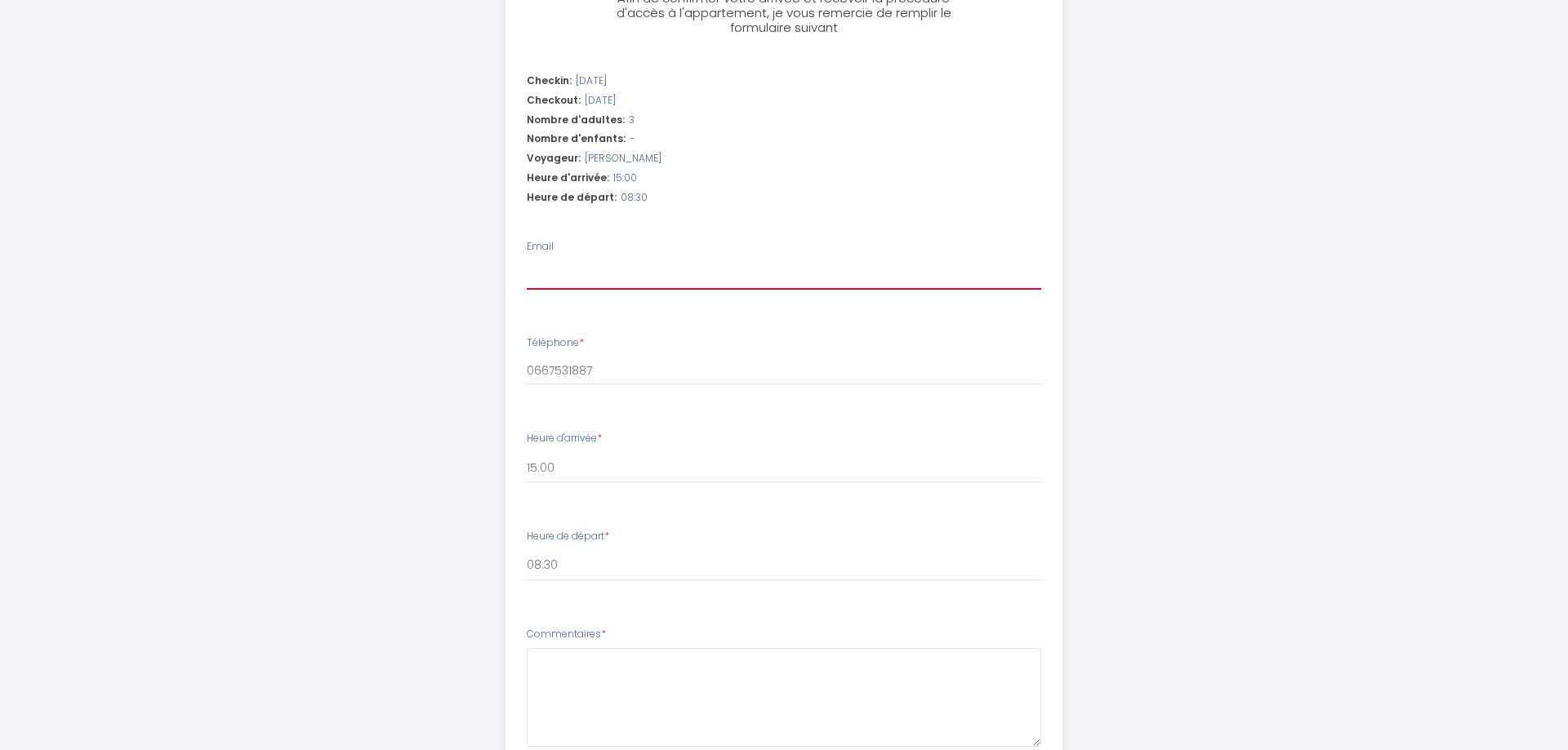
scroll to position [372, 0]
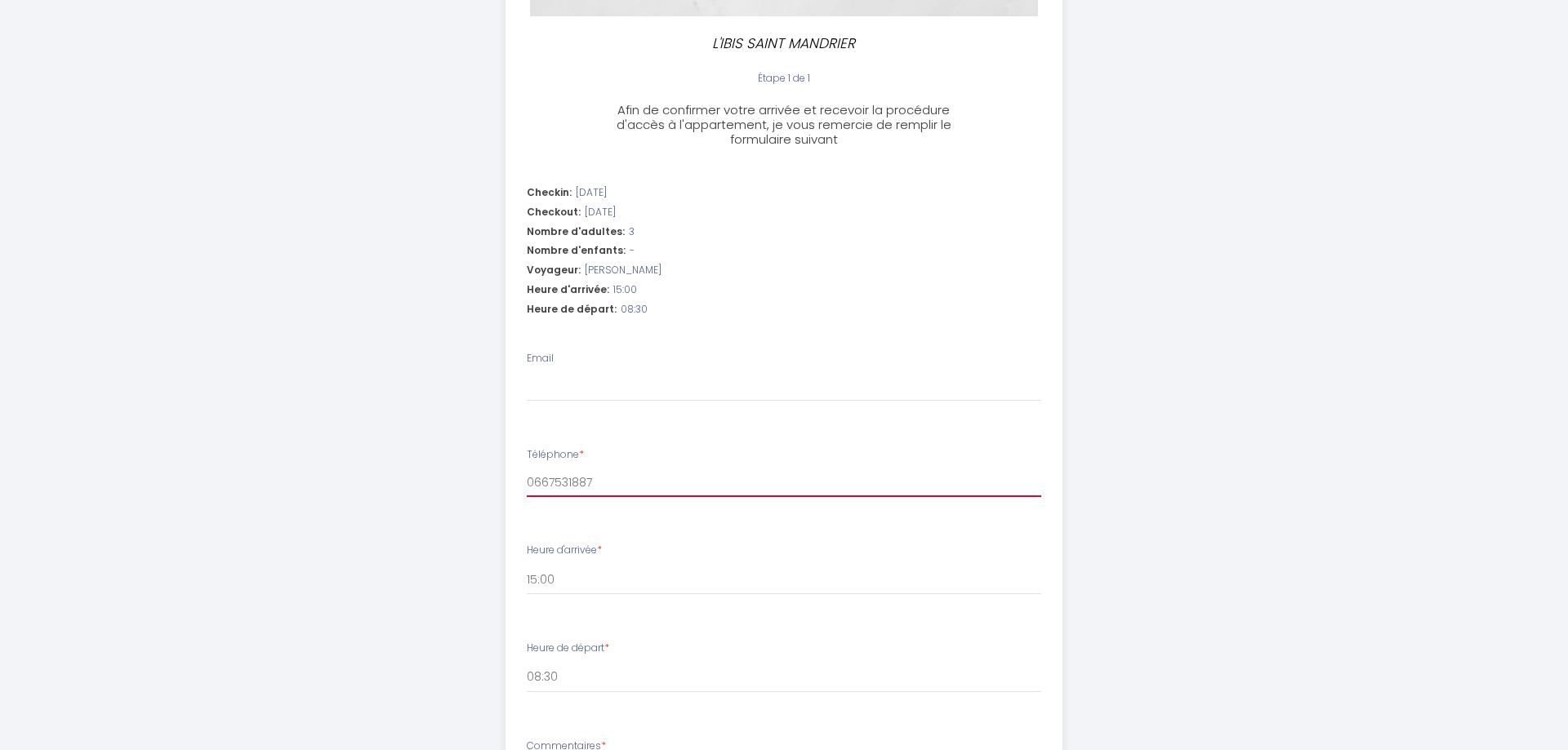
click at [775, 476] on input "0667531887" at bounding box center [784, 482] width 515 height 29
click at [694, 559] on div "Heure d'arrivée * 15:00 15:30 16:00 16:30 17:00 17:30 18:00" at bounding box center [784, 568] width 515 height 52
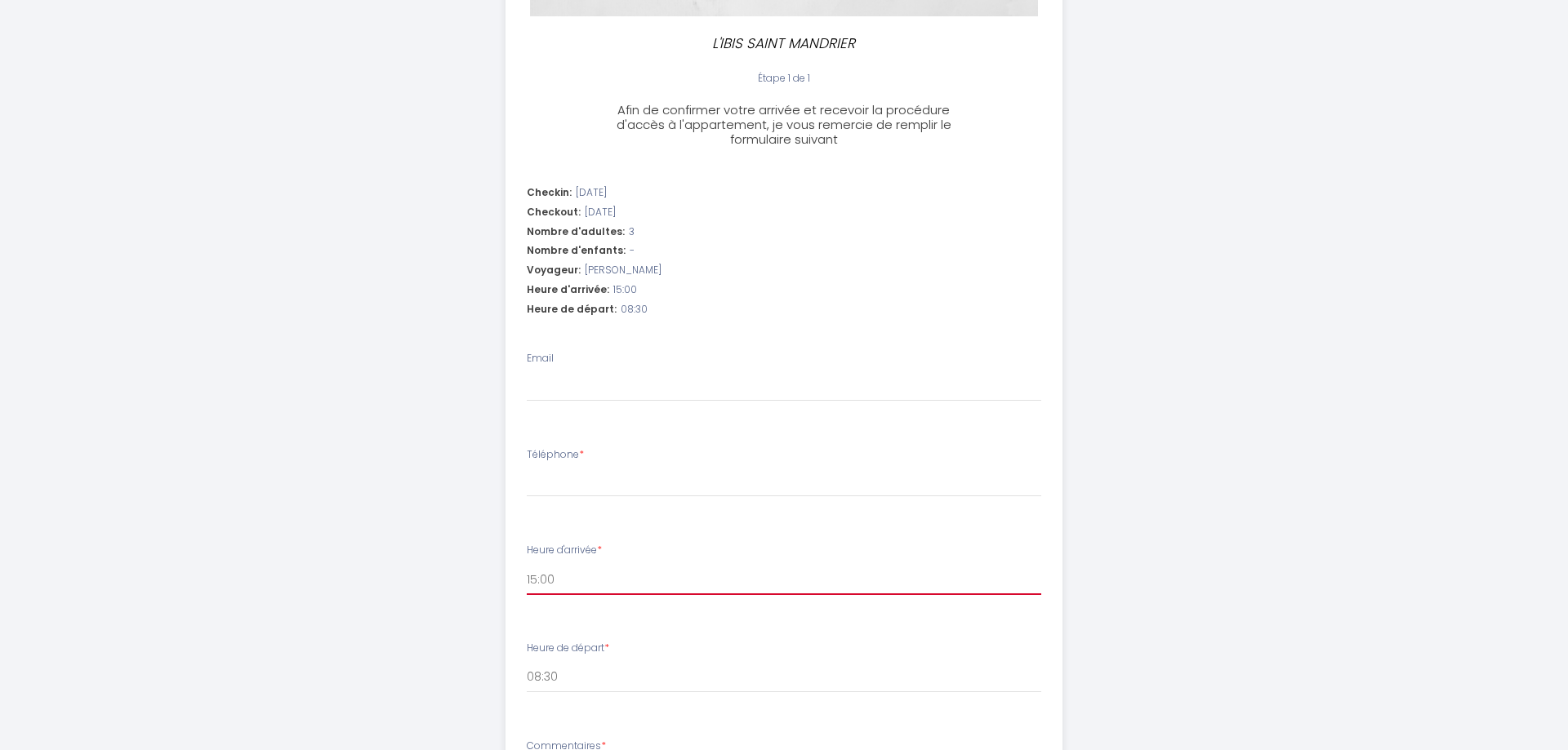
click at [527, 564] on select "15:00 15:30 16:00 16:30 17:00 17:30 18:00" at bounding box center [784, 579] width 515 height 31
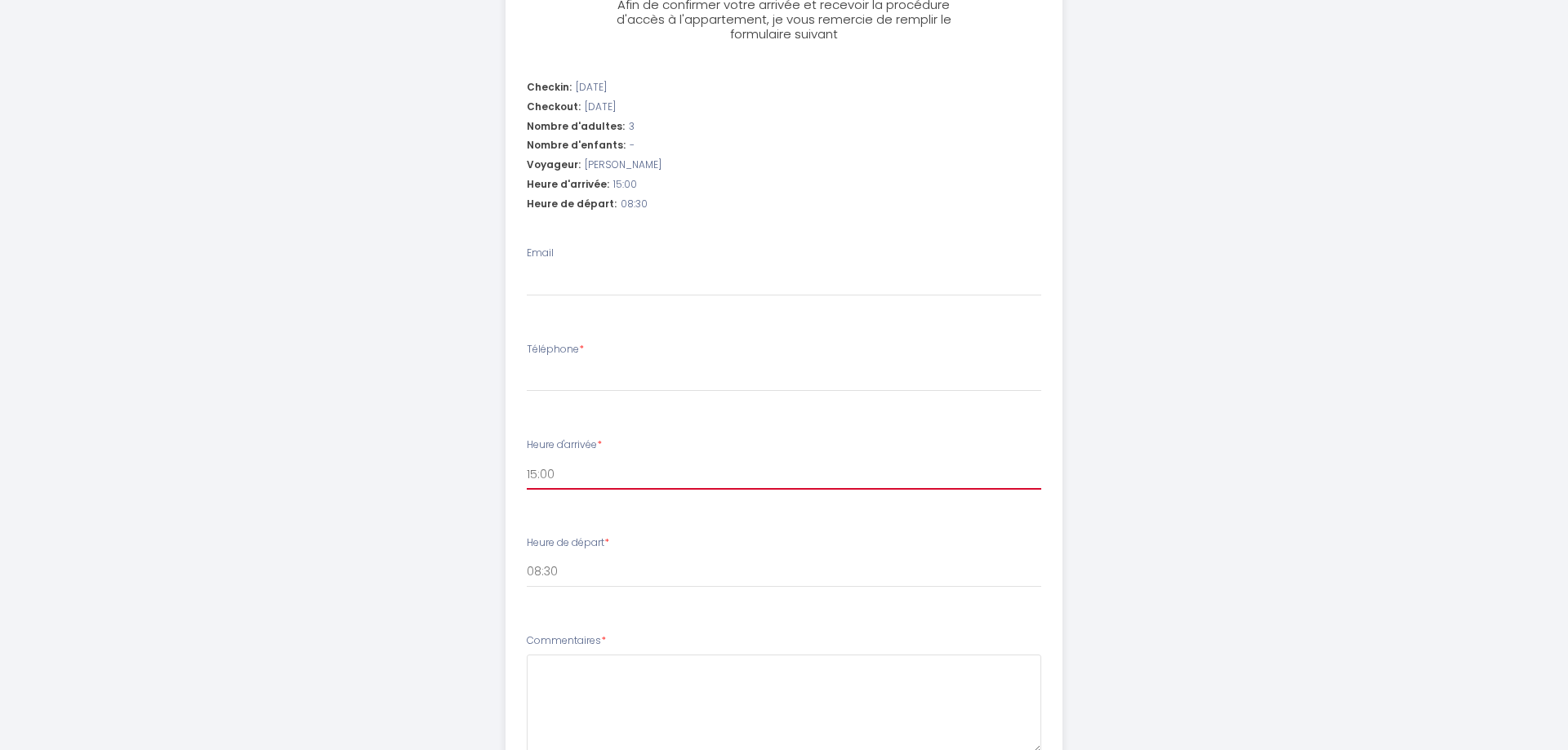
scroll to position [538, 0]
